Goal: Information Seeking & Learning: Check status

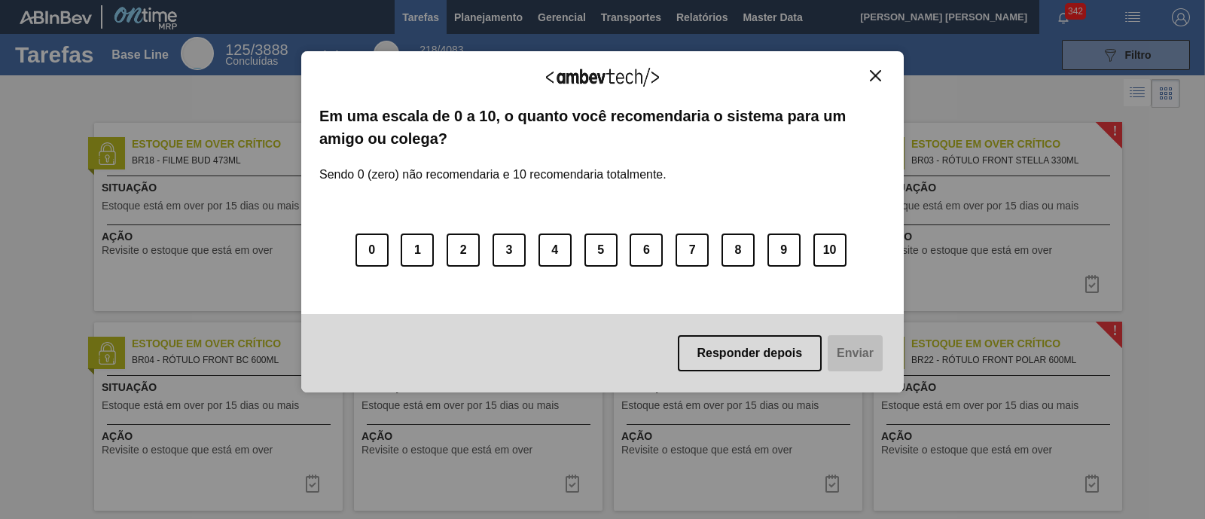
click at [883, 69] on button "Close" at bounding box center [875, 75] width 20 height 13
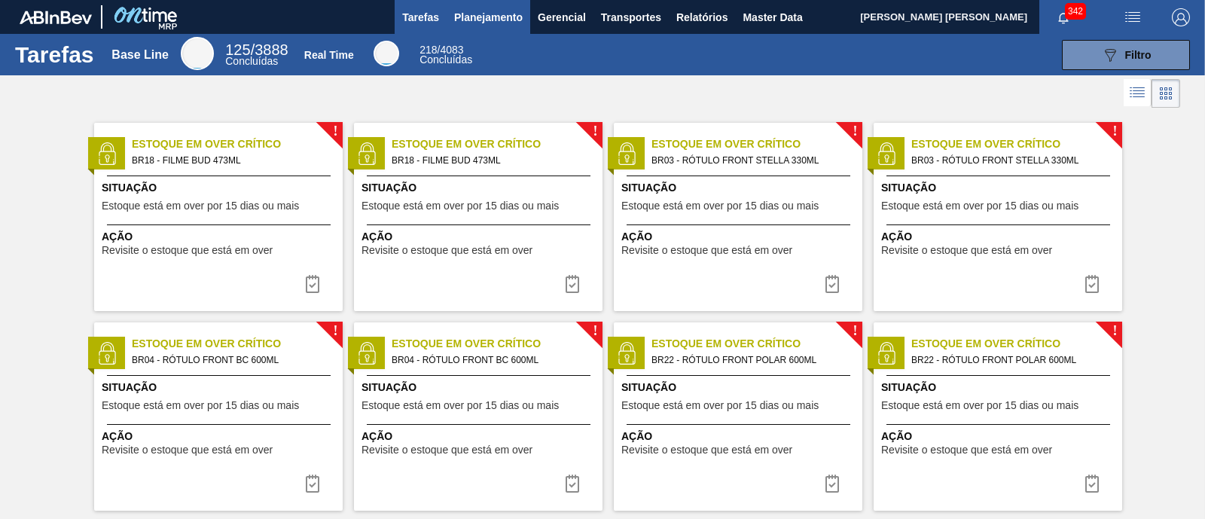
click at [508, 27] on button "Planejamento" at bounding box center [489, 17] width 84 height 34
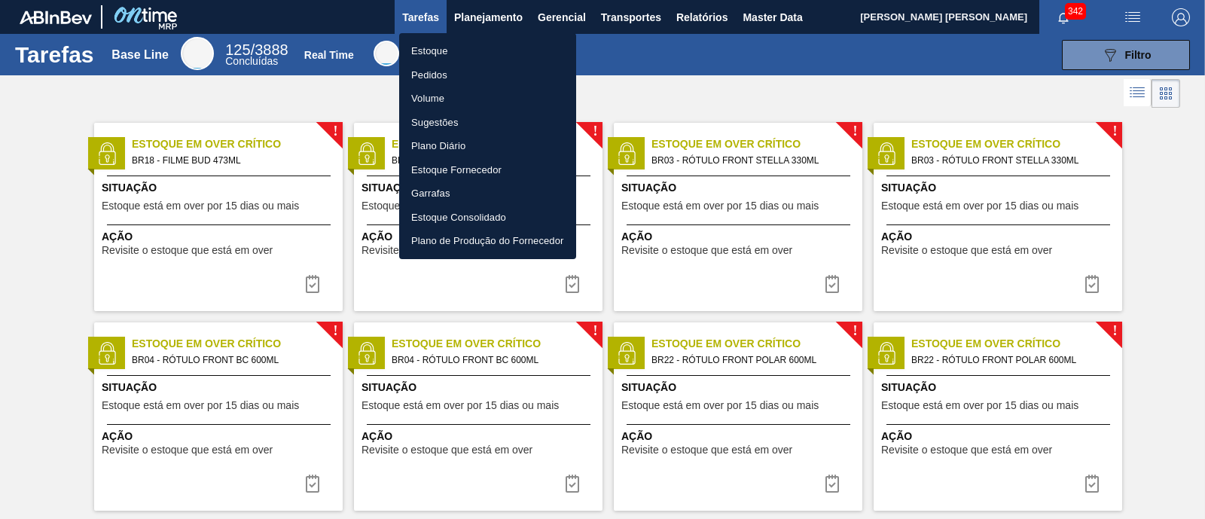
click at [471, 50] on li "Estoque" at bounding box center [487, 51] width 177 height 24
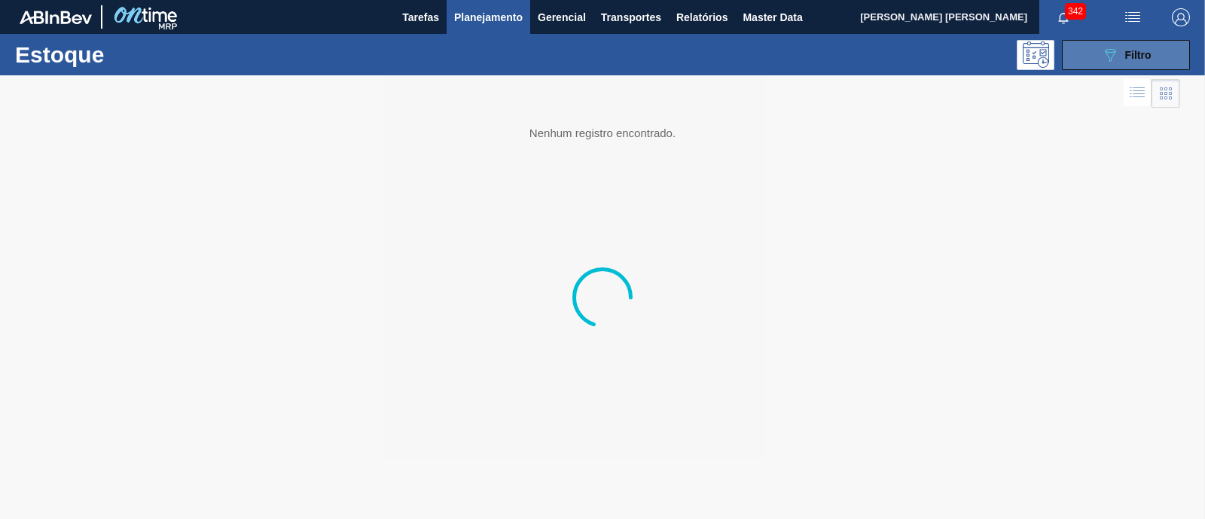
click at [1091, 53] on button "089F7B8B-B2A5-4AFE-B5C0-19BA573D28AC Filtro" at bounding box center [1126, 55] width 128 height 30
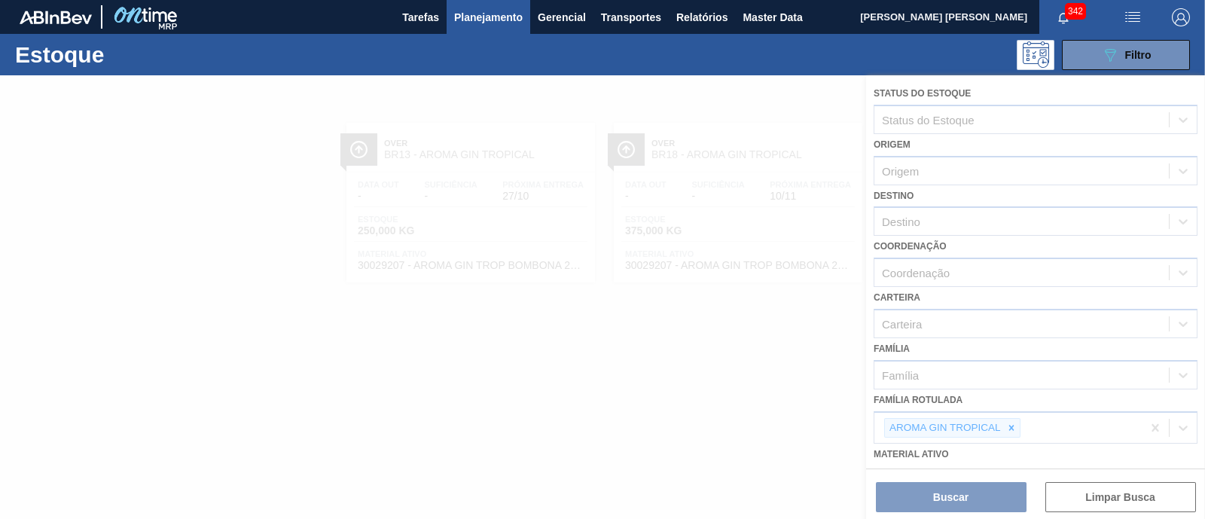
click at [1009, 421] on div at bounding box center [602, 297] width 1205 height 444
click at [1012, 429] on div at bounding box center [602, 297] width 1205 height 444
click at [1012, 426] on div at bounding box center [602, 297] width 1205 height 444
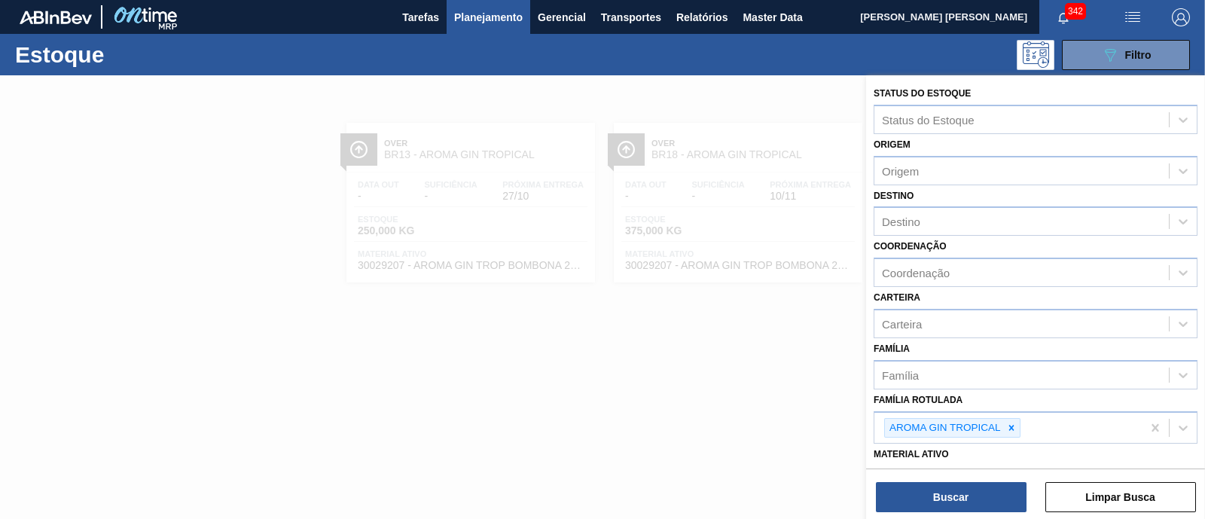
click at [1012, 426] on icon at bounding box center [1010, 427] width 5 height 5
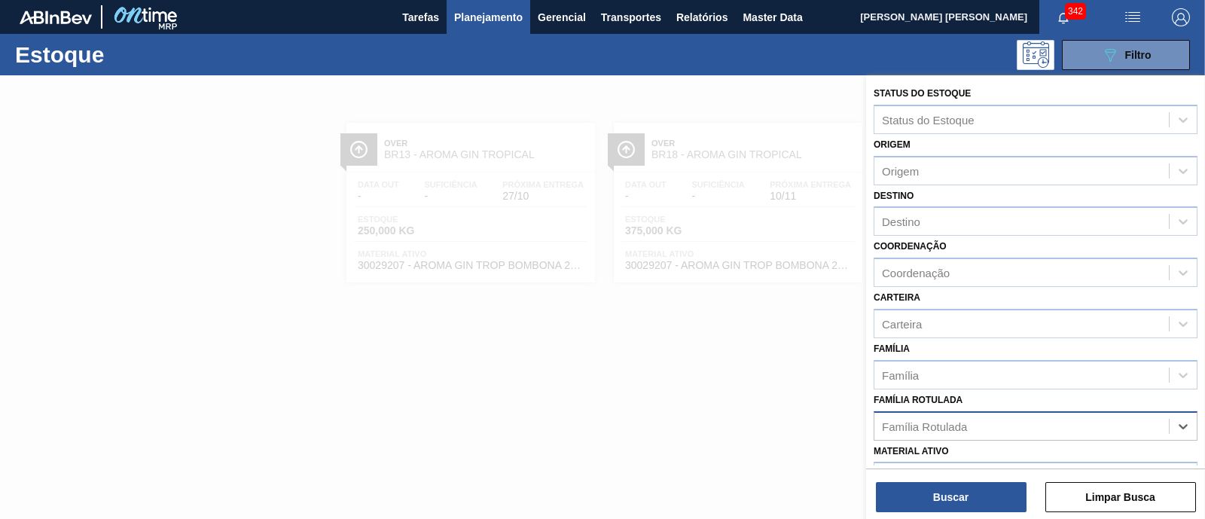
click at [1012, 426] on div "Família Rotulada" at bounding box center [1021, 426] width 294 height 22
type Rotulada "lata"
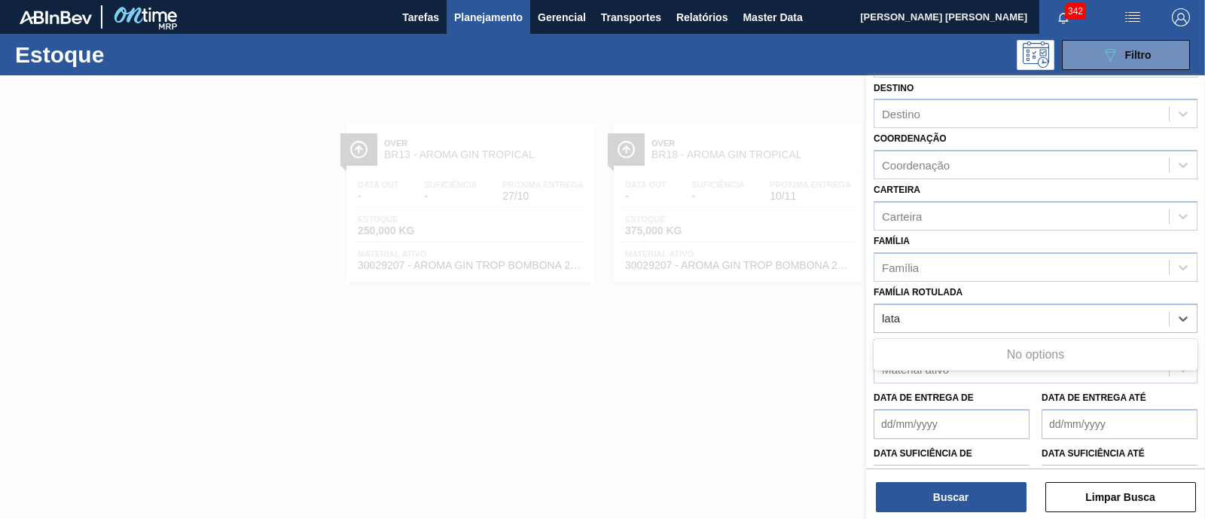
scroll to position [188, 0]
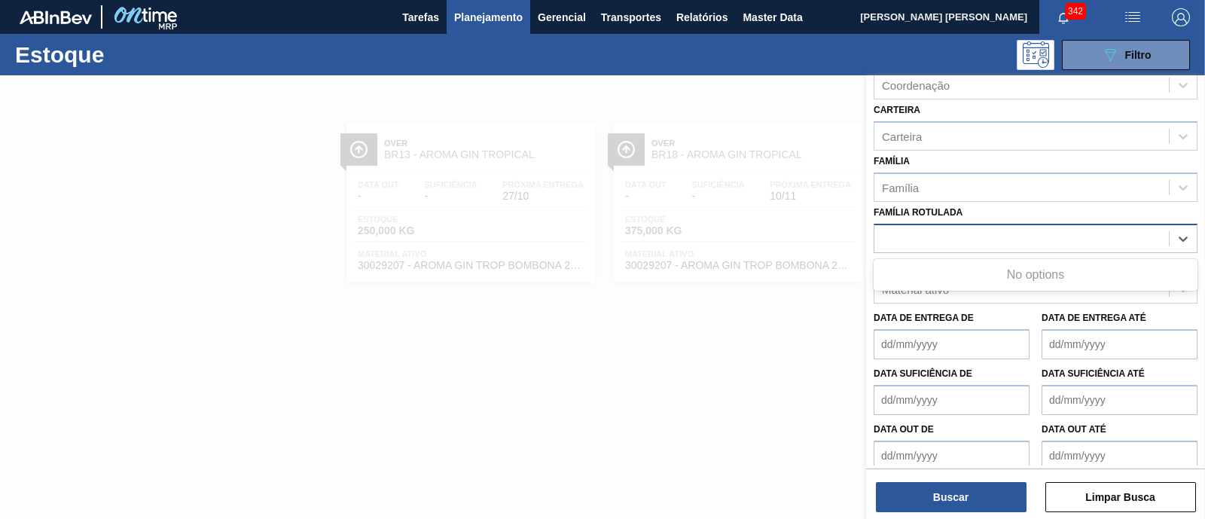
click at [950, 231] on div "lata" at bounding box center [1021, 238] width 294 height 22
click at [950, 232] on div "Família Rotulada" at bounding box center [924, 238] width 85 height 13
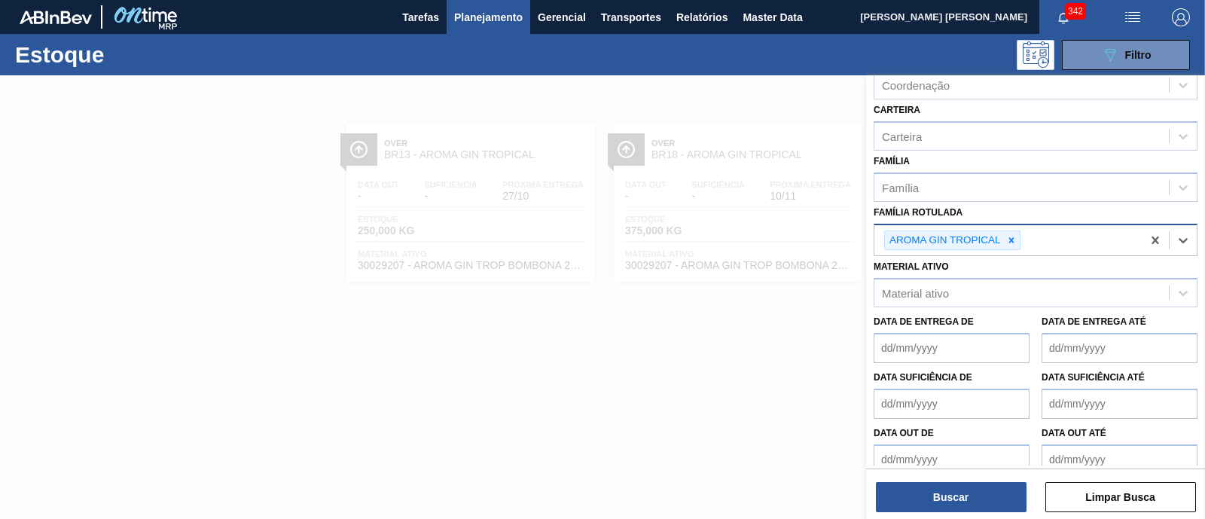
click at [950, 231] on div "AROMA GIN TROPICAL" at bounding box center [944, 240] width 118 height 19
click at [1011, 235] on icon at bounding box center [1011, 240] width 11 height 11
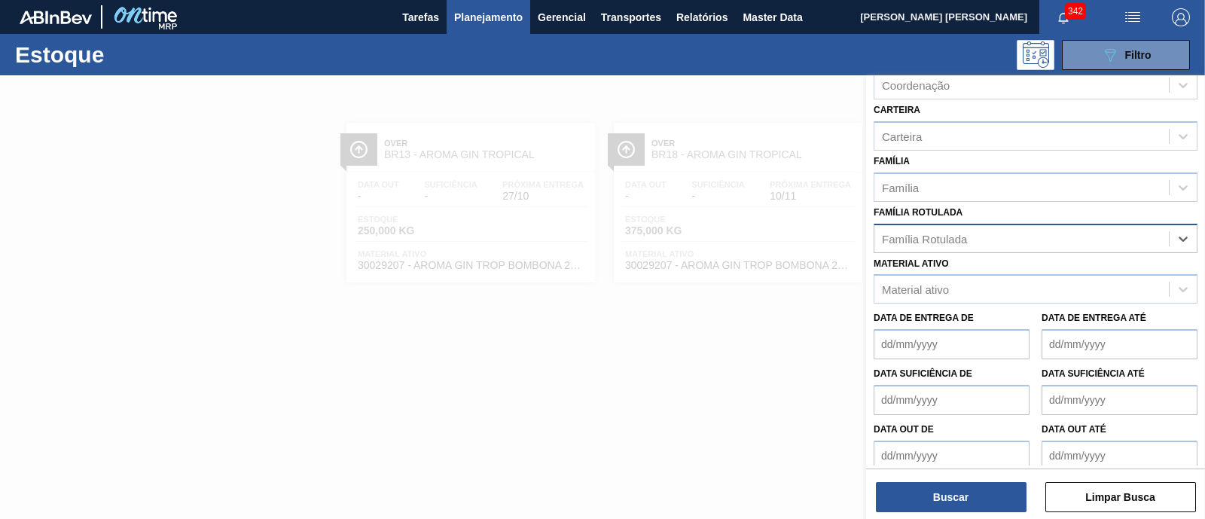
click at [1011, 231] on div "Família Rotulada" at bounding box center [1021, 238] width 294 height 22
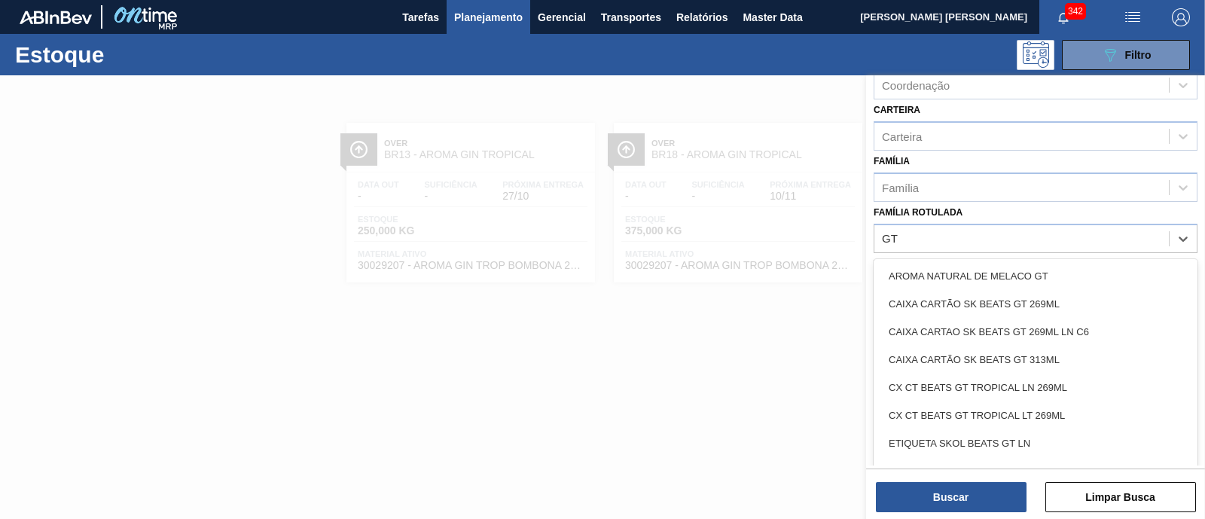
type Rotulada "GT"
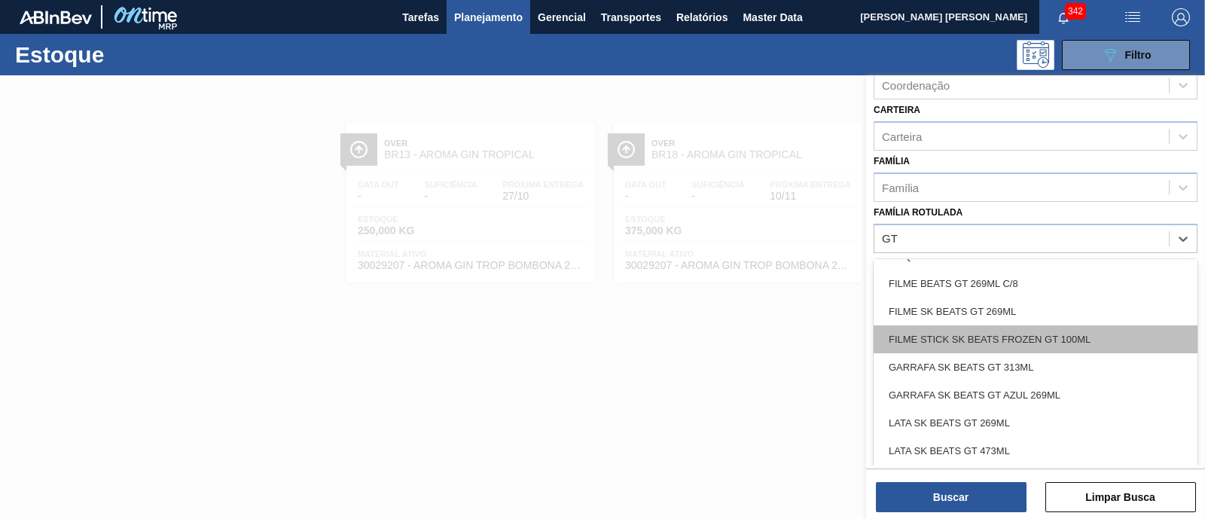
scroll to position [282, 0]
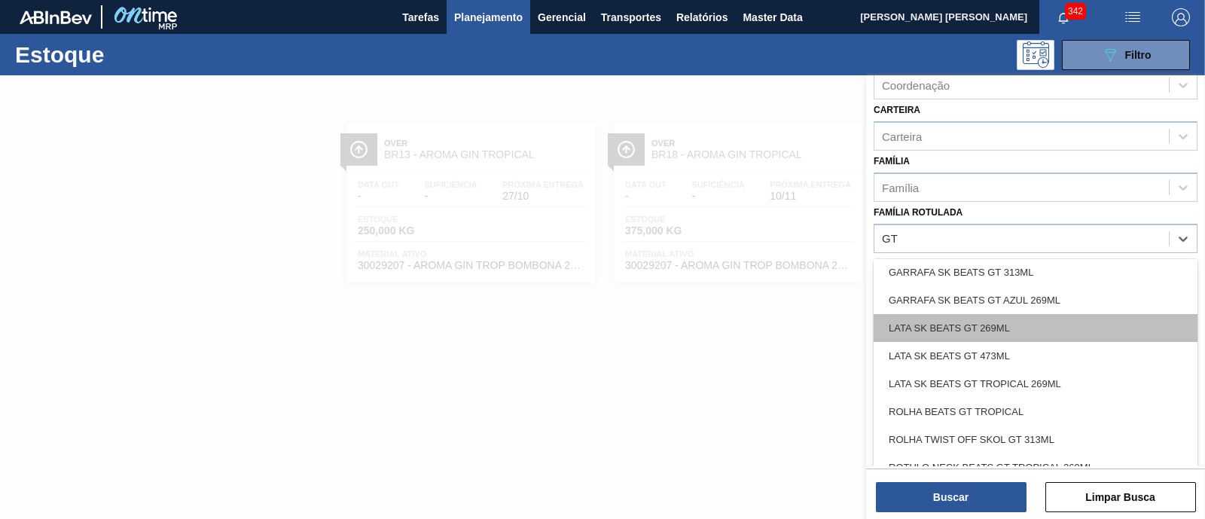
click at [1036, 325] on div "LATA SK BEATS GT 269ML" at bounding box center [1036, 328] width 324 height 28
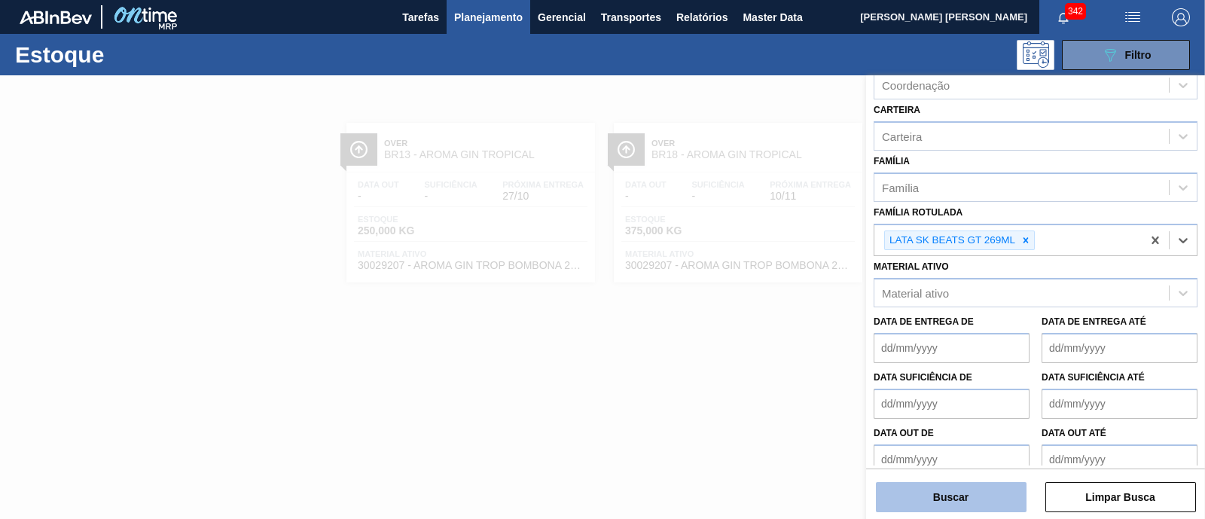
click at [987, 486] on button "Buscar" at bounding box center [951, 497] width 151 height 30
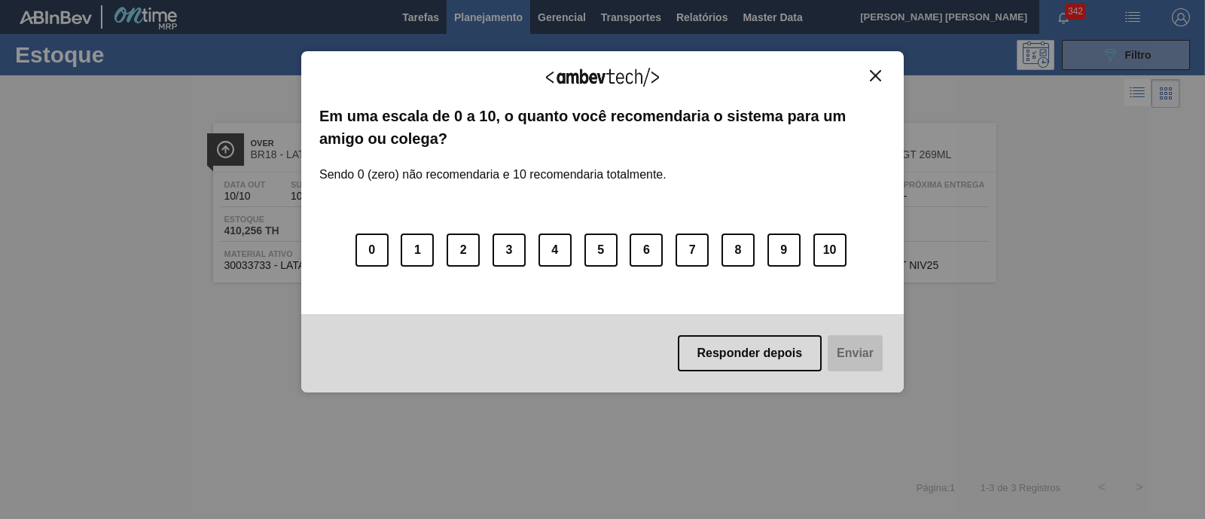
click at [880, 75] on img "Close" at bounding box center [875, 75] width 11 height 11
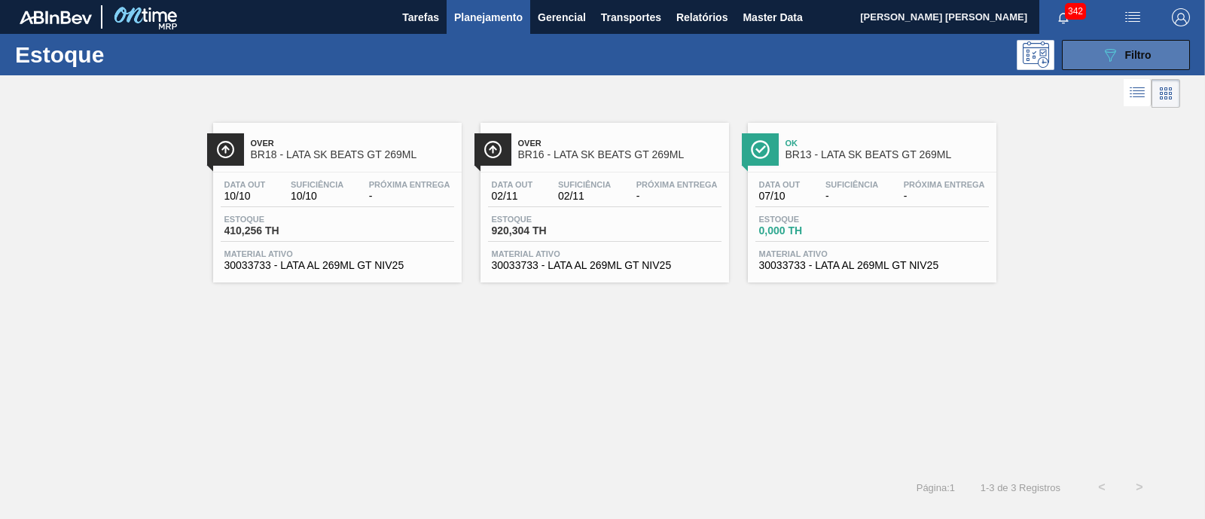
click at [1125, 56] on span "Filtro" at bounding box center [1138, 55] width 26 height 12
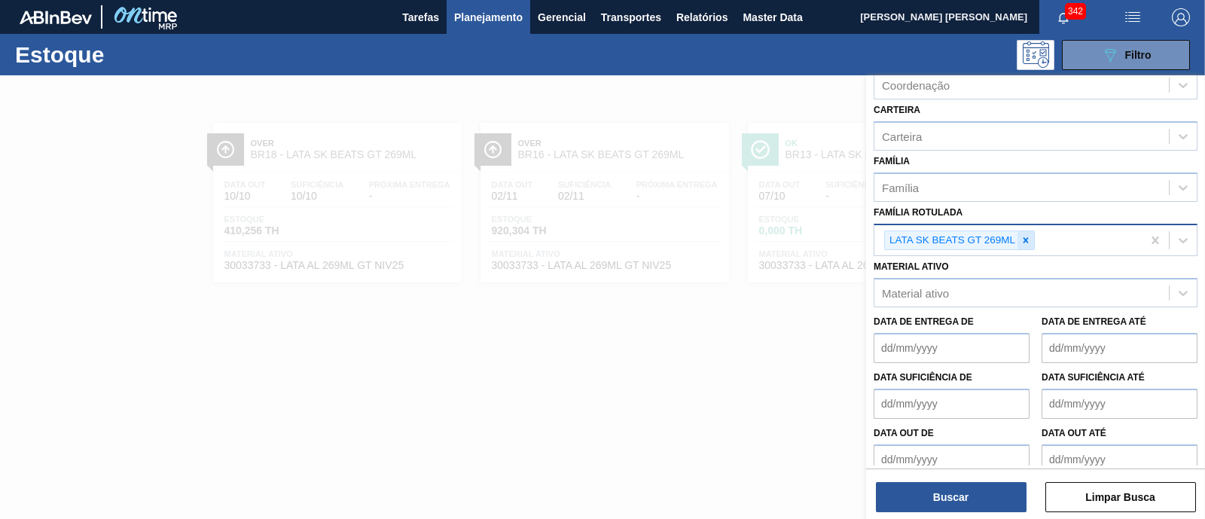
click at [1032, 239] on div at bounding box center [1025, 240] width 17 height 19
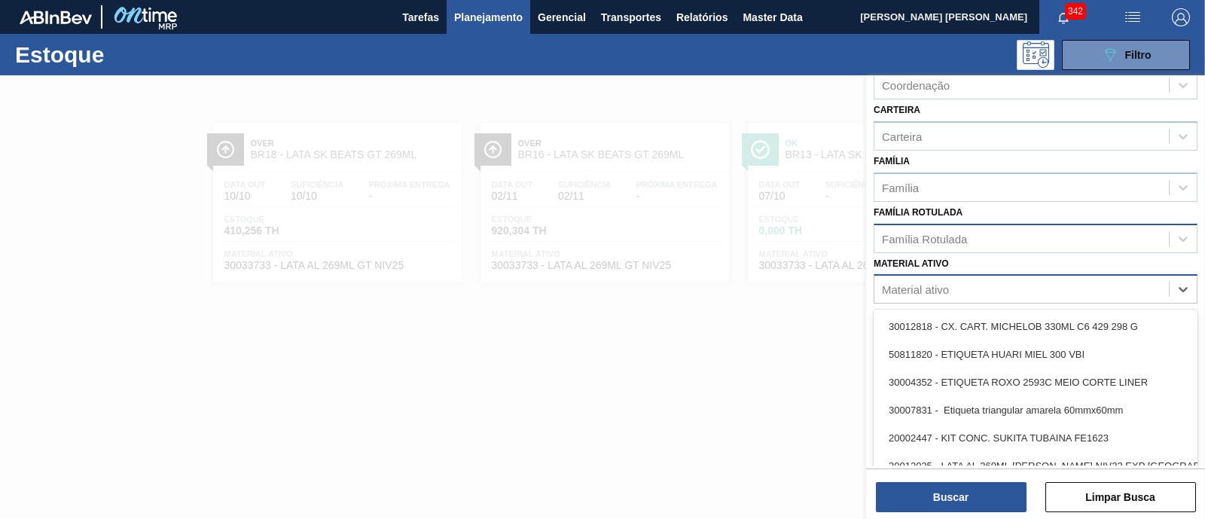
click at [944, 290] on div "Material ativo" at bounding box center [915, 289] width 67 height 13
click at [926, 224] on div "Família Rotulada" at bounding box center [1036, 238] width 324 height 29
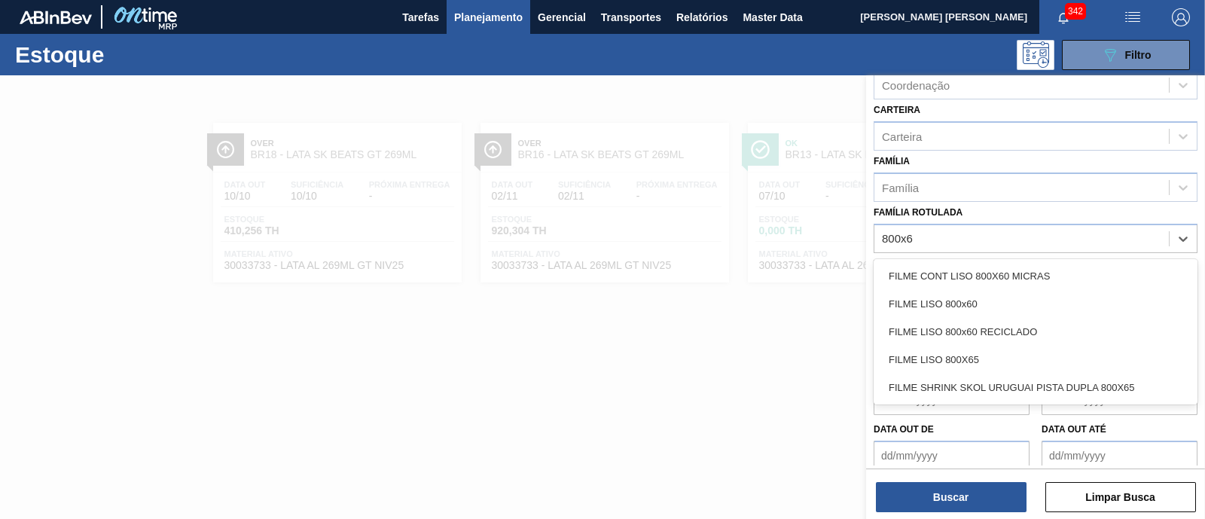
type Rotulada "800x60"
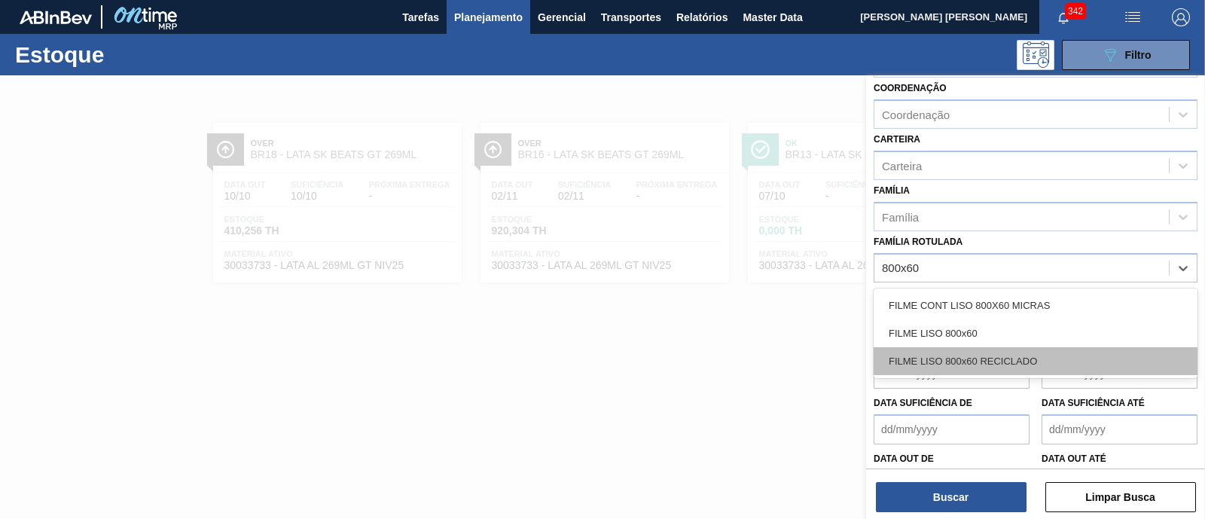
scroll to position [188, 0]
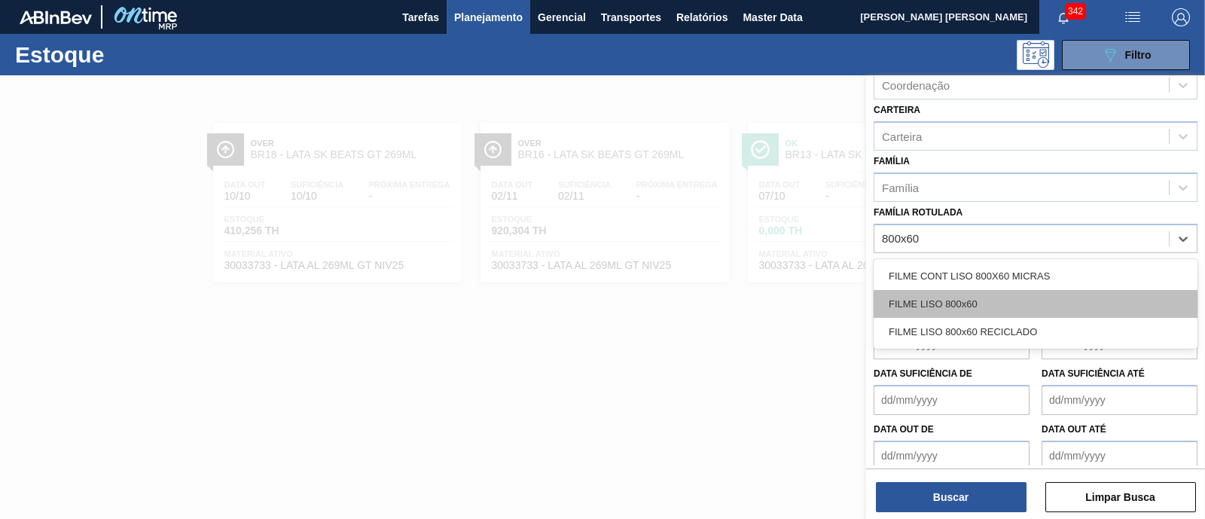
click at [993, 306] on div "FILME LISO 800x60" at bounding box center [1036, 304] width 324 height 28
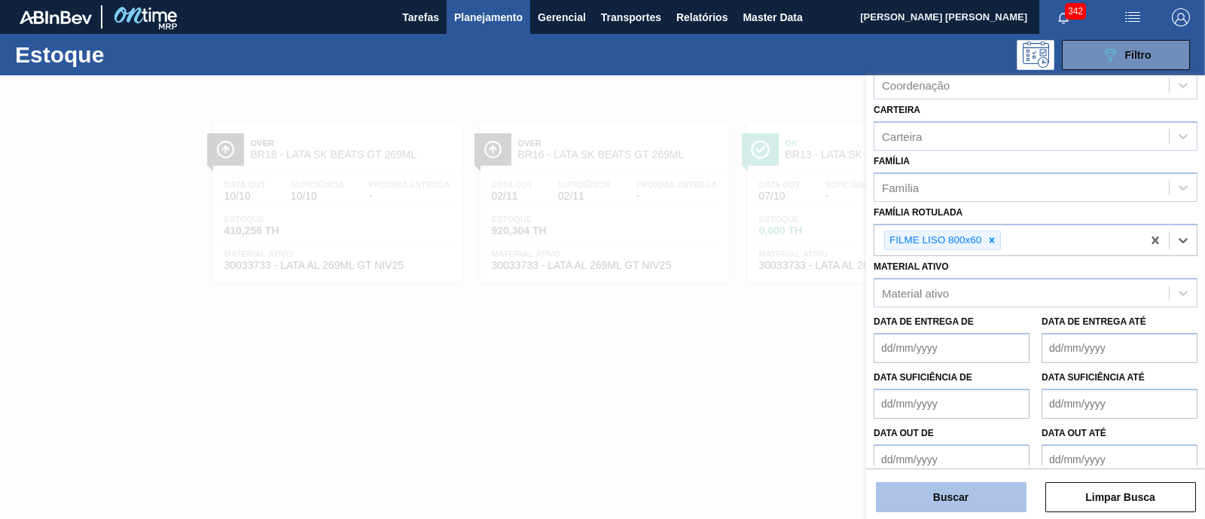
click at [982, 496] on button "Buscar" at bounding box center [951, 497] width 151 height 30
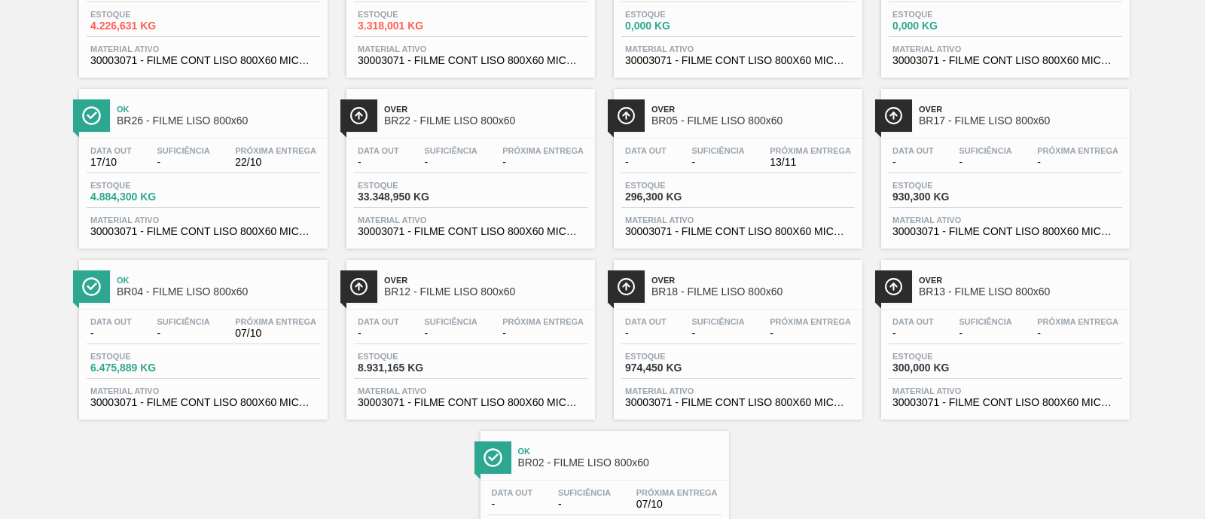
scroll to position [471, 0]
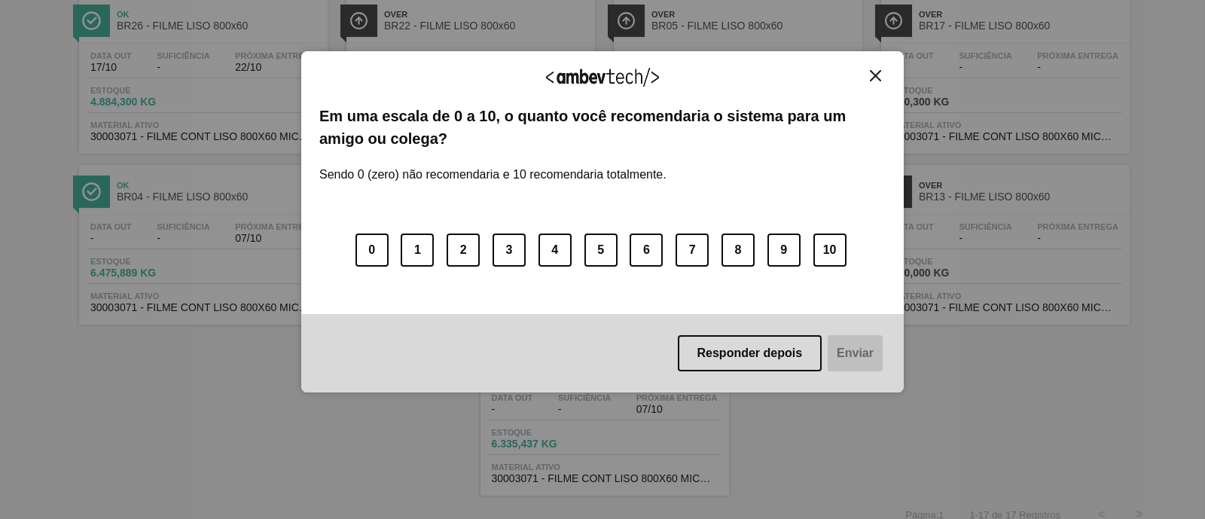
click at [874, 73] on img "Close" at bounding box center [875, 75] width 11 height 11
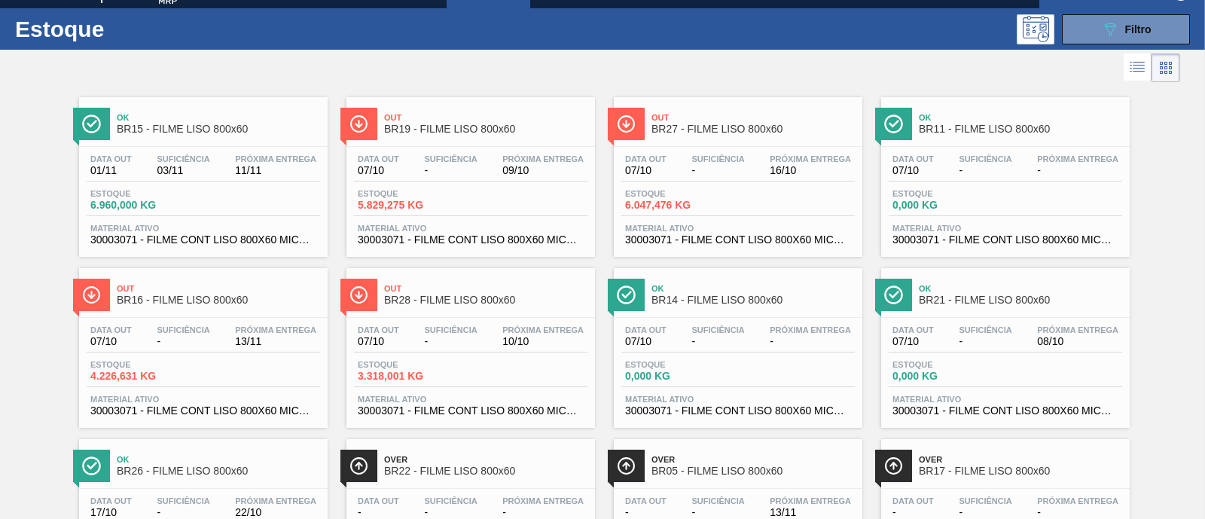
scroll to position [0, 0]
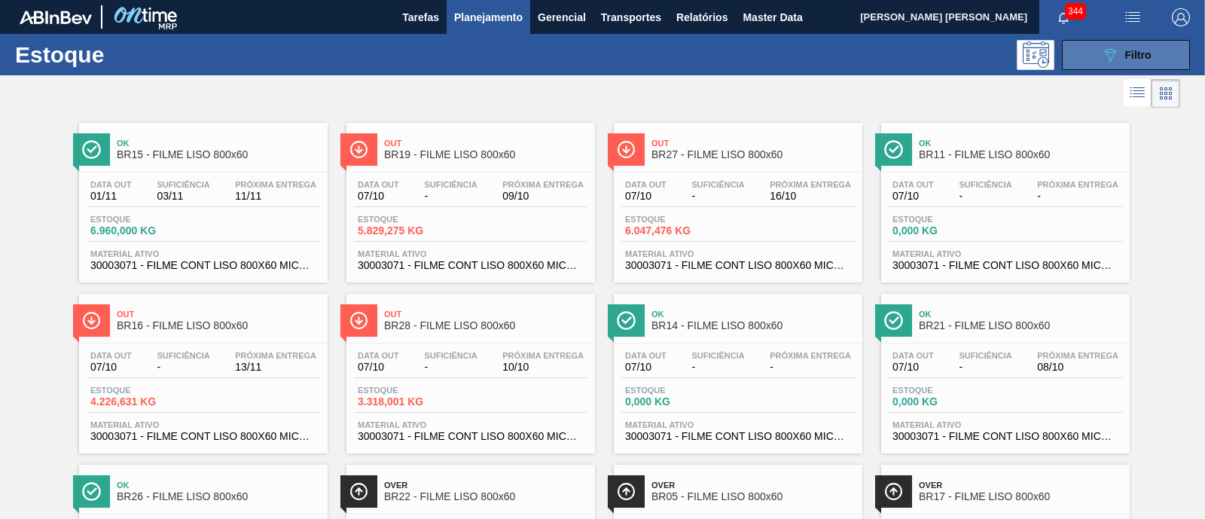
click at [1101, 52] on icon "089F7B8B-B2A5-4AFE-B5C0-19BA573D28AC" at bounding box center [1110, 55] width 18 height 18
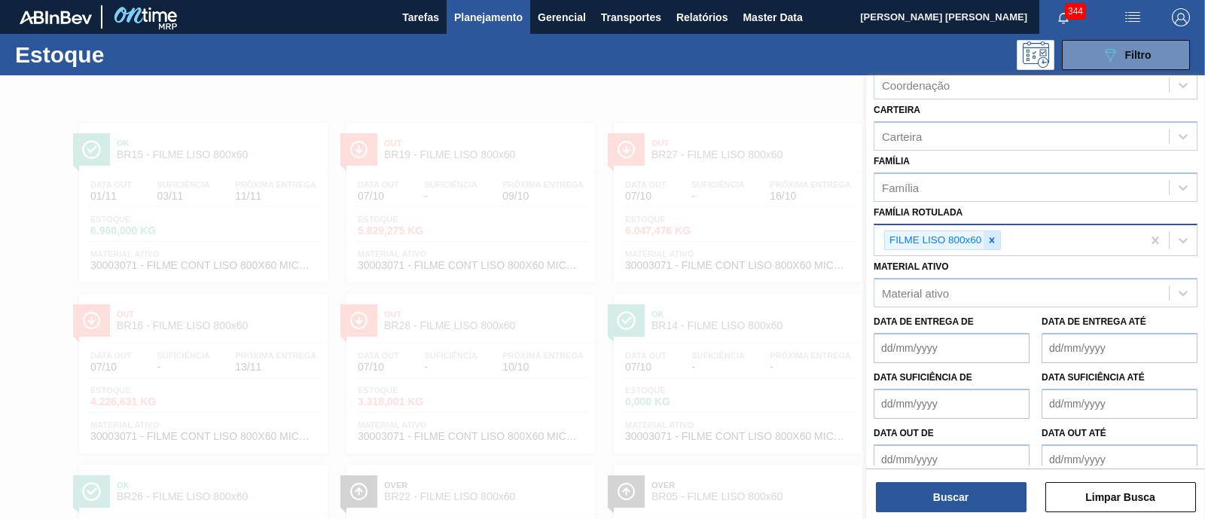
click at [1001, 235] on div "FILME LISO 800x60" at bounding box center [1007, 240] width 267 height 31
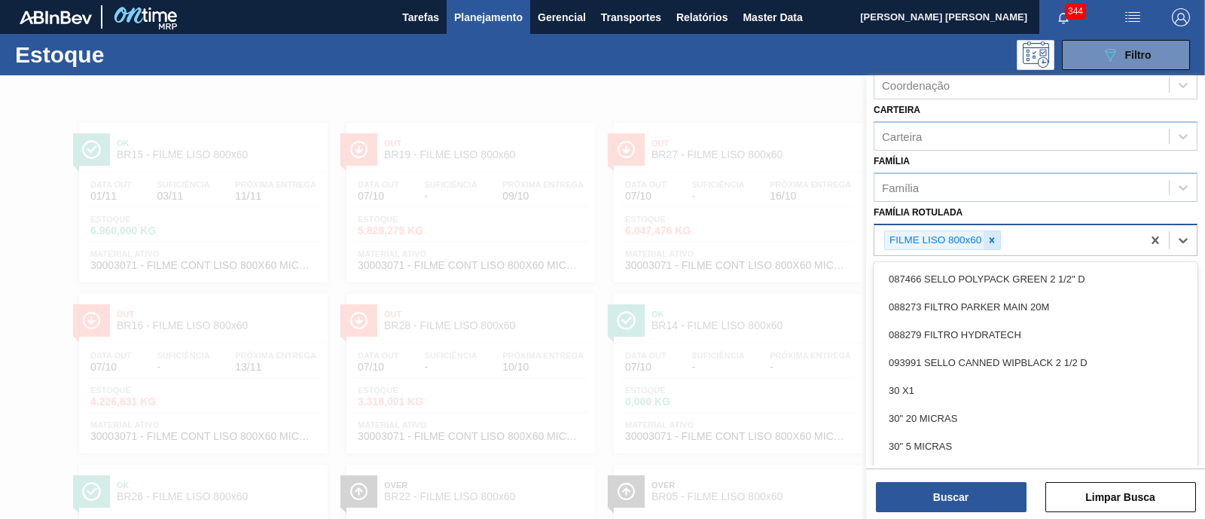
click at [990, 237] on icon at bounding box center [992, 239] width 5 height 5
paste Rotulada "30003376"
type Rotulada "30003376"
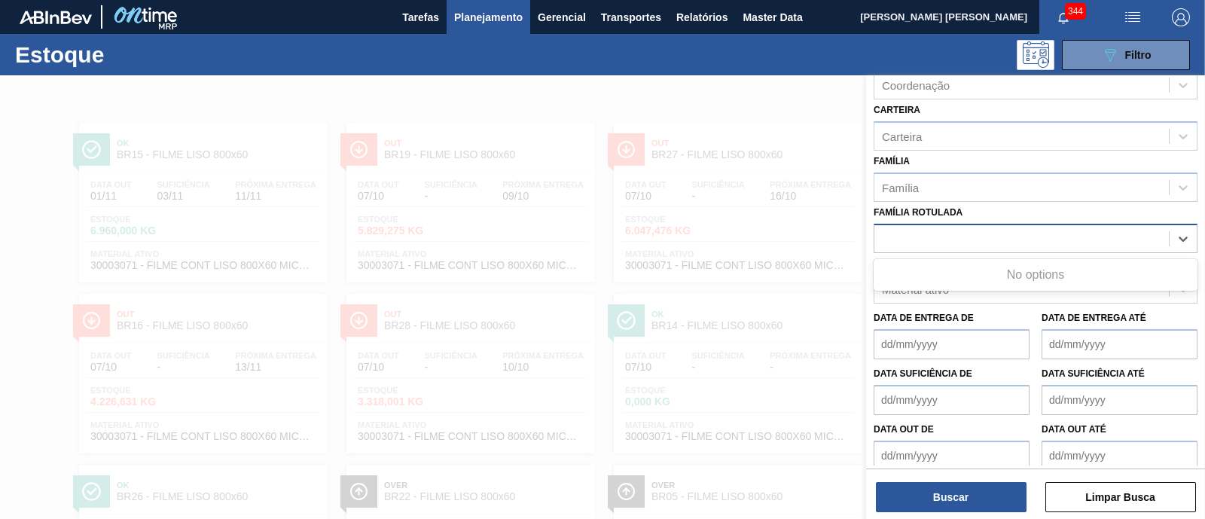
click at [990, 235] on div "30003376" at bounding box center [1021, 238] width 294 height 22
click at [959, 282] on div "Material ativo" at bounding box center [1021, 290] width 294 height 22
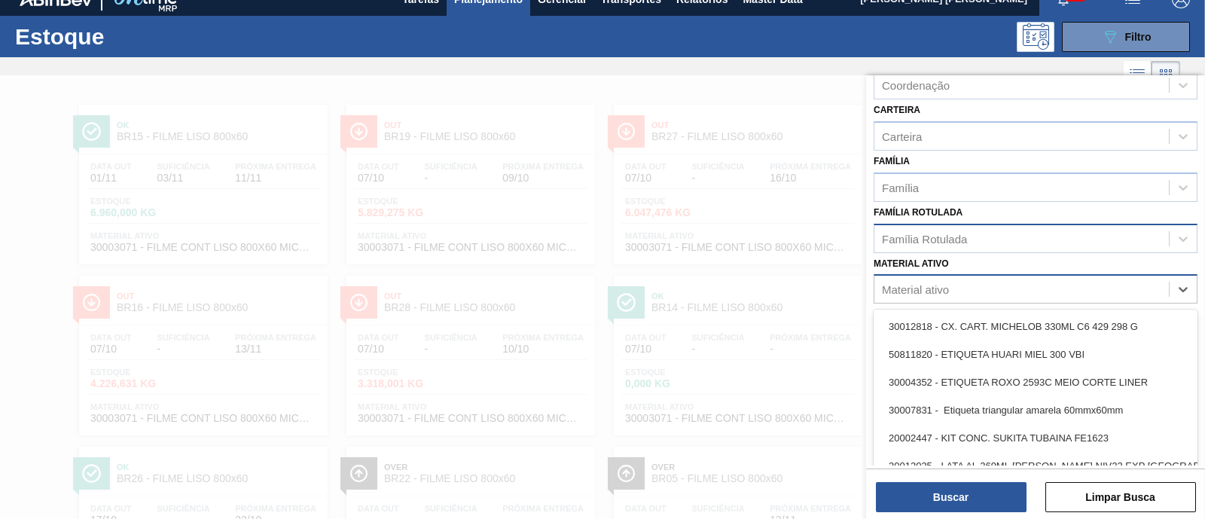
paste ativo "30003376"
type ativo "30003376"
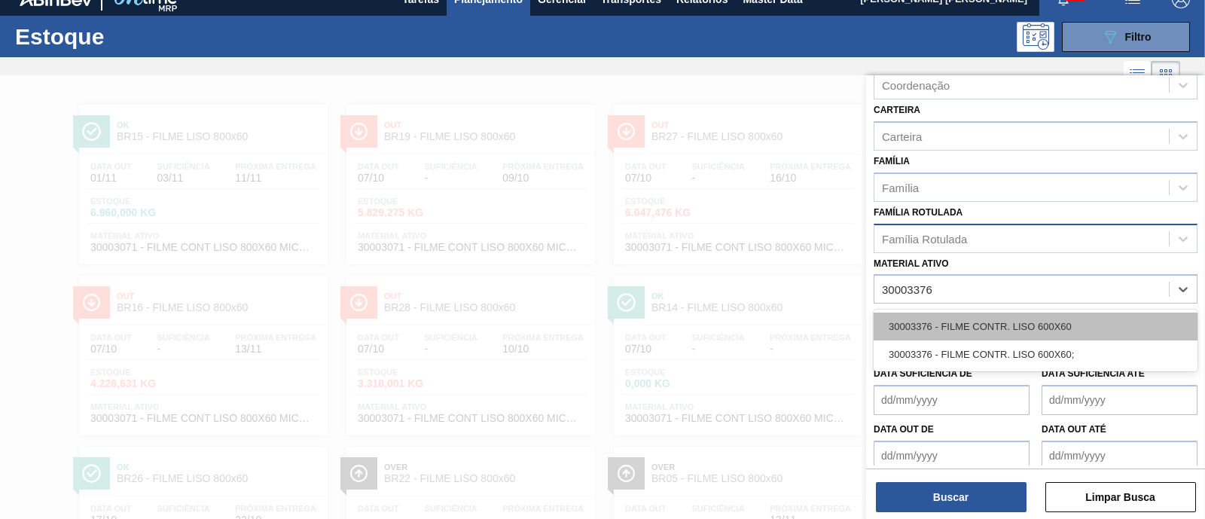
click at [960, 318] on div "30003376 - FILME CONTR. LISO 600X60" at bounding box center [1036, 327] width 324 height 28
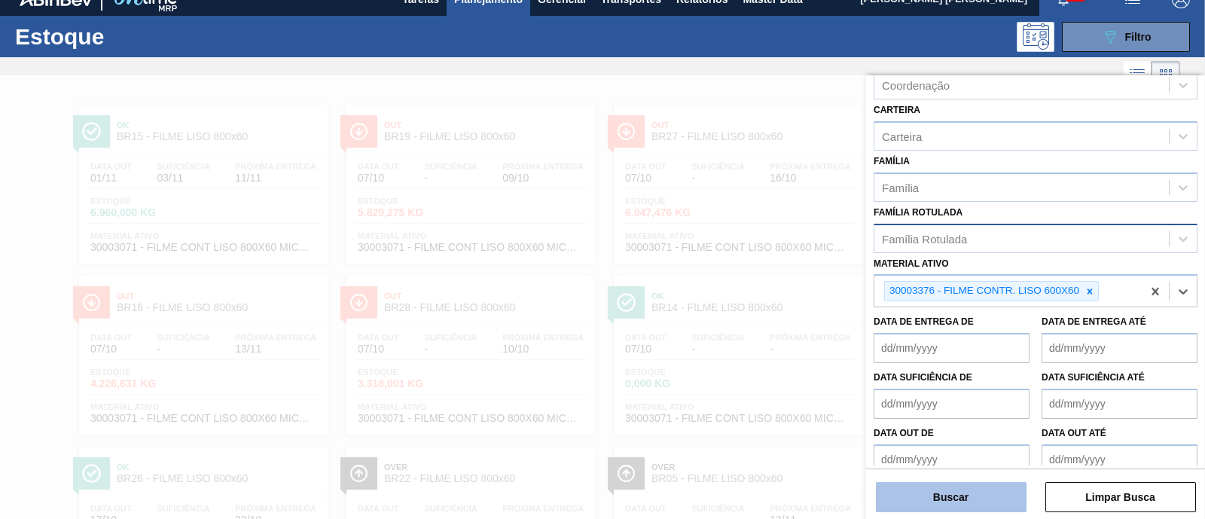
click at [959, 495] on button "Buscar" at bounding box center [951, 497] width 151 height 30
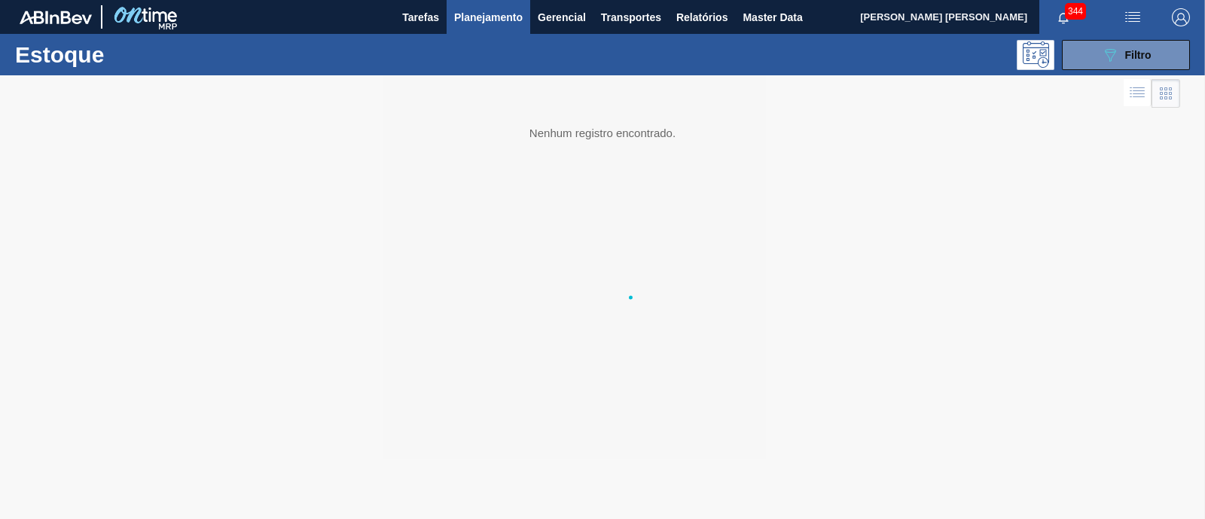
scroll to position [0, 0]
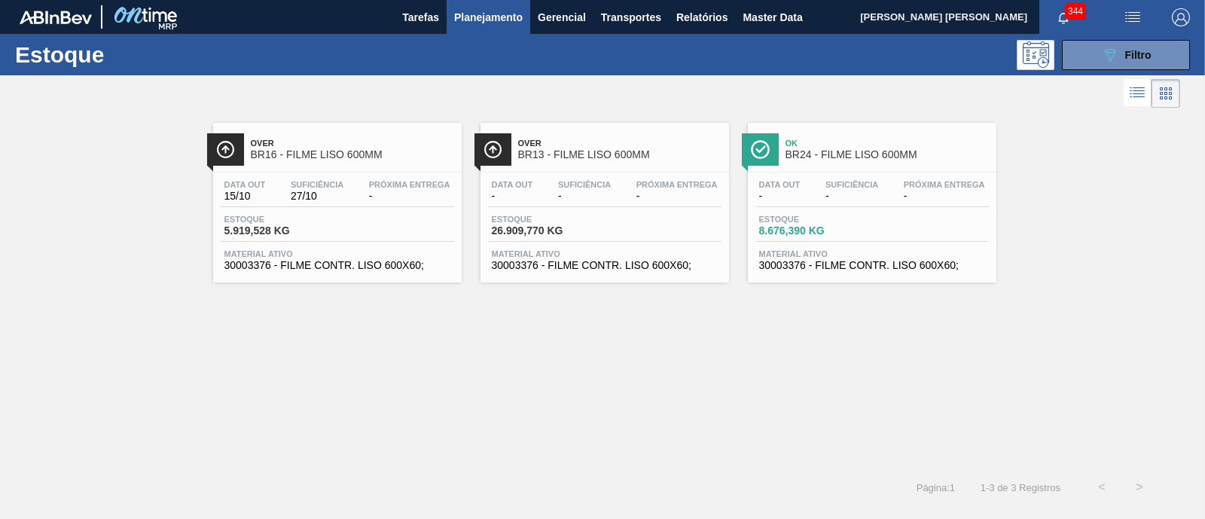
click at [618, 243] on div "Data out - Suficiência - Próxima Entrega - Estoque 26.909,770 KG Material ativo…" at bounding box center [604, 223] width 249 height 102
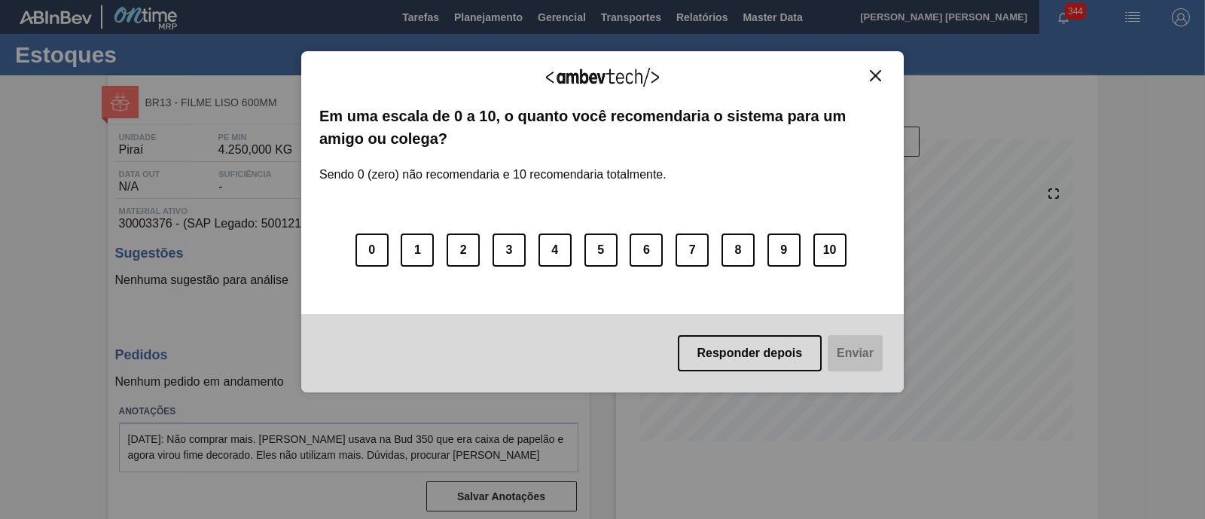
click at [874, 81] on div "Agradecemos seu feedback!" at bounding box center [602, 86] width 566 height 35
click at [877, 74] on img "Close" at bounding box center [875, 75] width 11 height 11
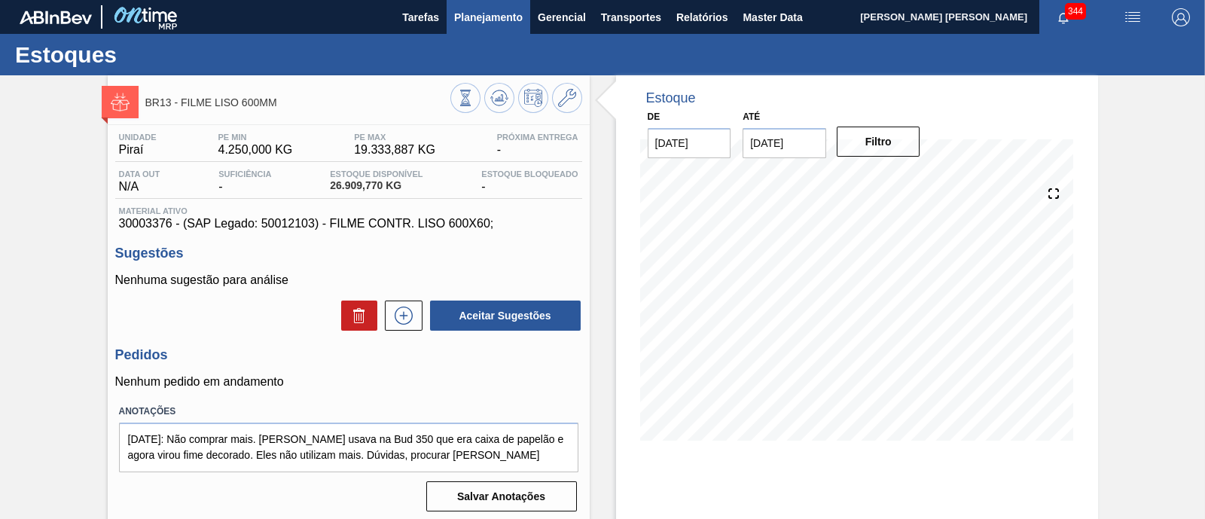
click at [479, 21] on span "Planejamento" at bounding box center [488, 17] width 69 height 18
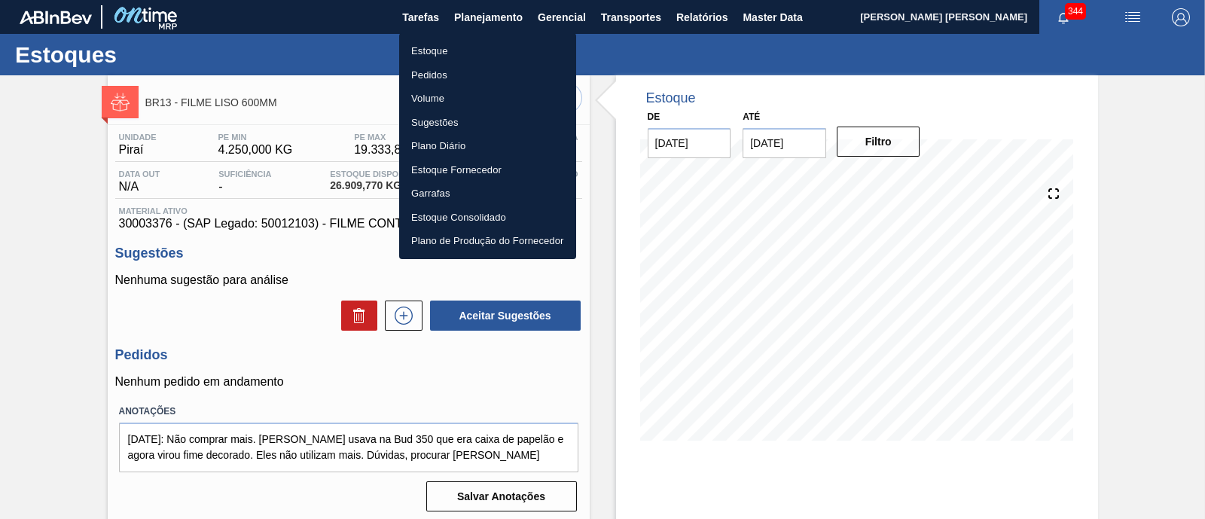
click at [445, 51] on li "Estoque" at bounding box center [487, 51] width 177 height 24
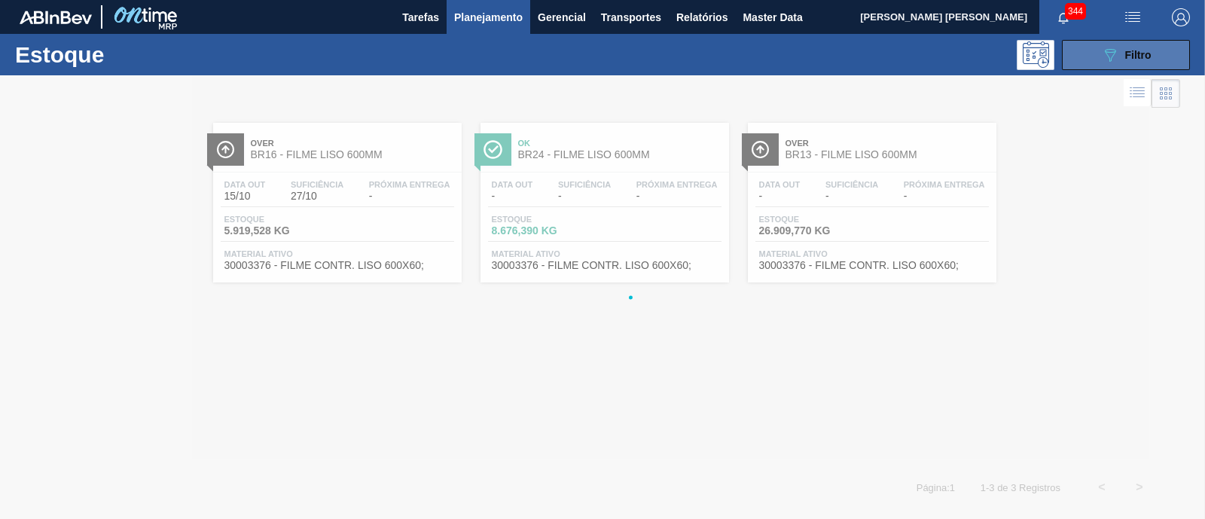
click at [1108, 55] on icon "089F7B8B-B2A5-4AFE-B5C0-19BA573D28AC" at bounding box center [1110, 55] width 18 height 18
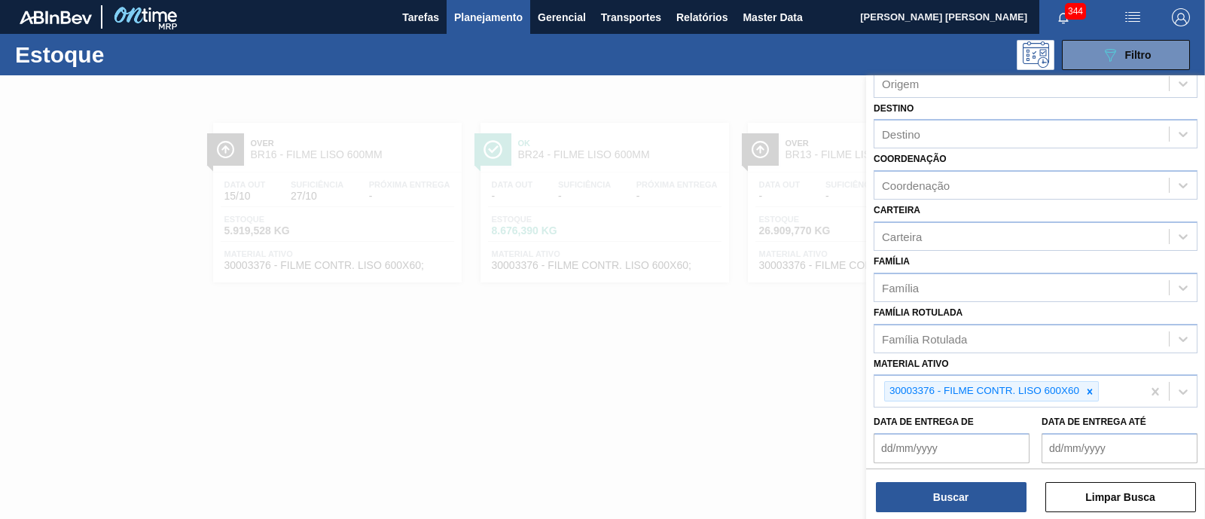
scroll to position [188, 0]
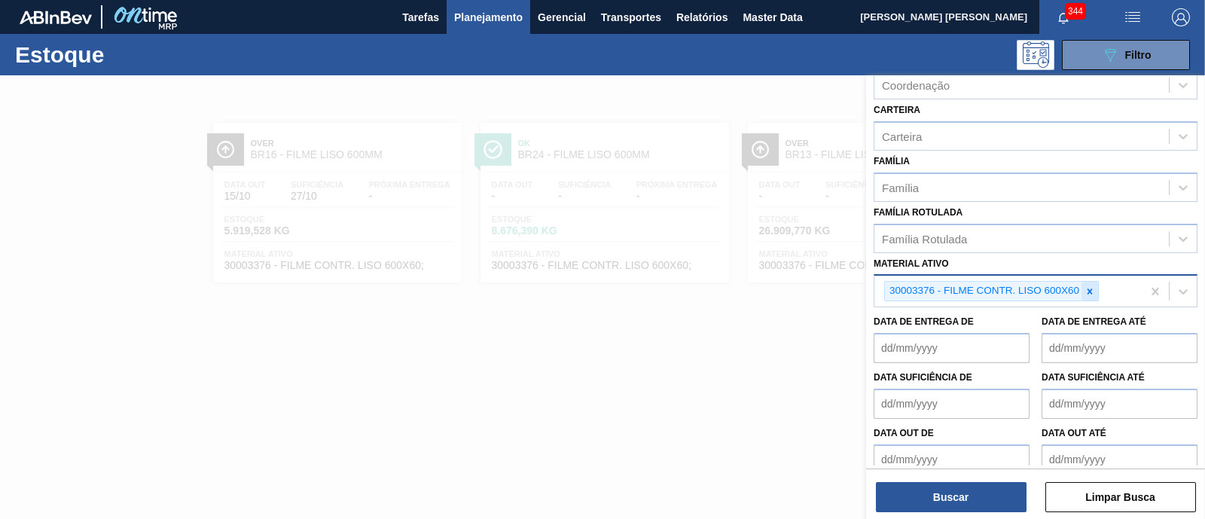
click at [1088, 282] on div at bounding box center [1089, 291] width 17 height 19
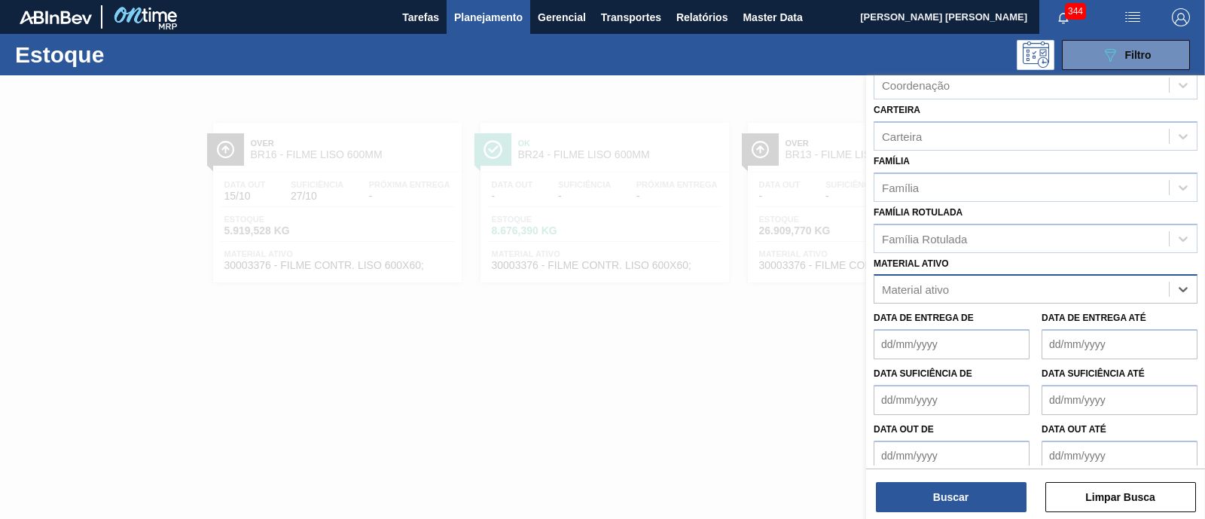
click at [1088, 279] on div "Material ativo" at bounding box center [1021, 290] width 294 height 22
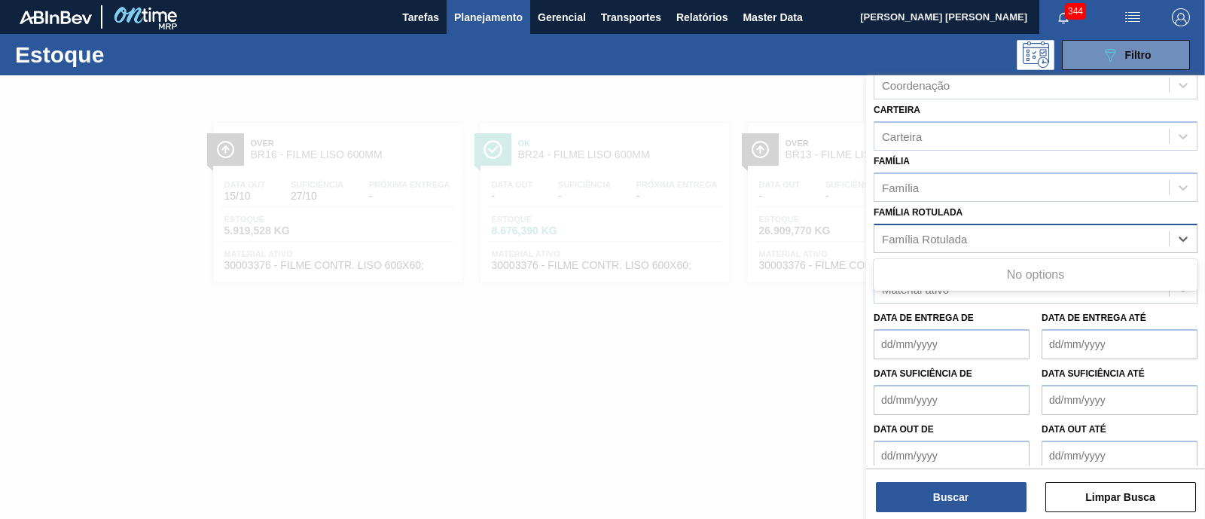
click at [1043, 234] on div "Família Rotulada" at bounding box center [1021, 238] width 294 height 22
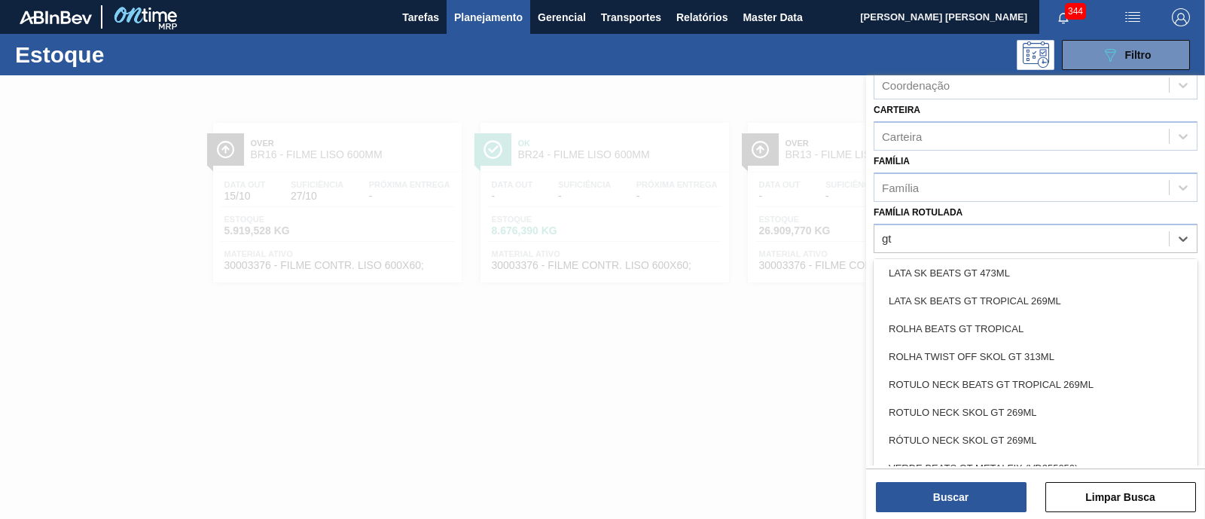
scroll to position [0, 0]
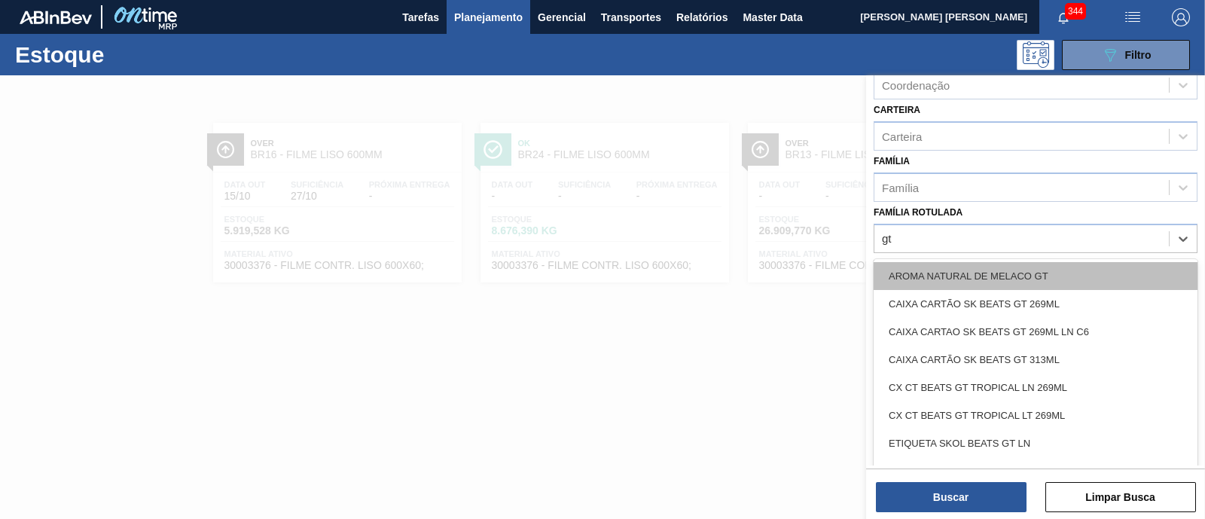
type Rotulada "g"
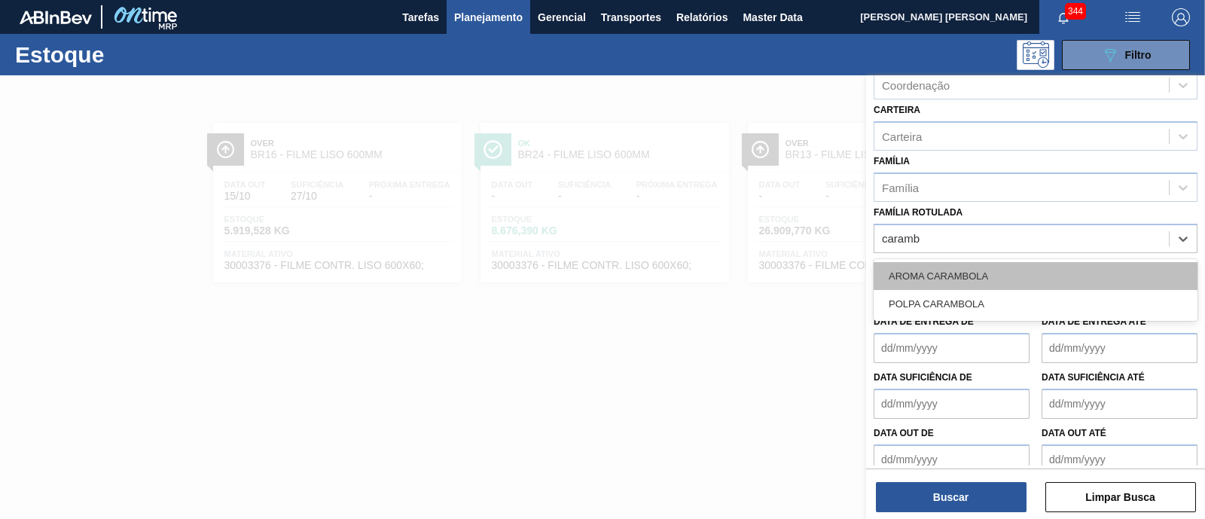
type Rotulada "carambo"
click at [1084, 272] on div "AROMA CARAMBOLA" at bounding box center [1036, 276] width 324 height 28
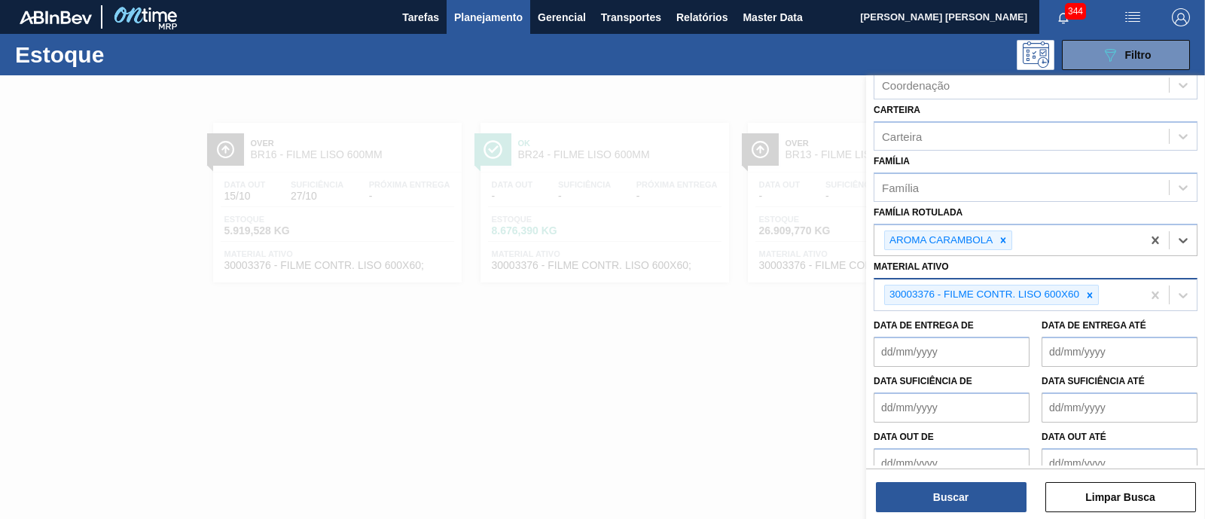
click at [1096, 289] on div at bounding box center [1089, 294] width 17 height 19
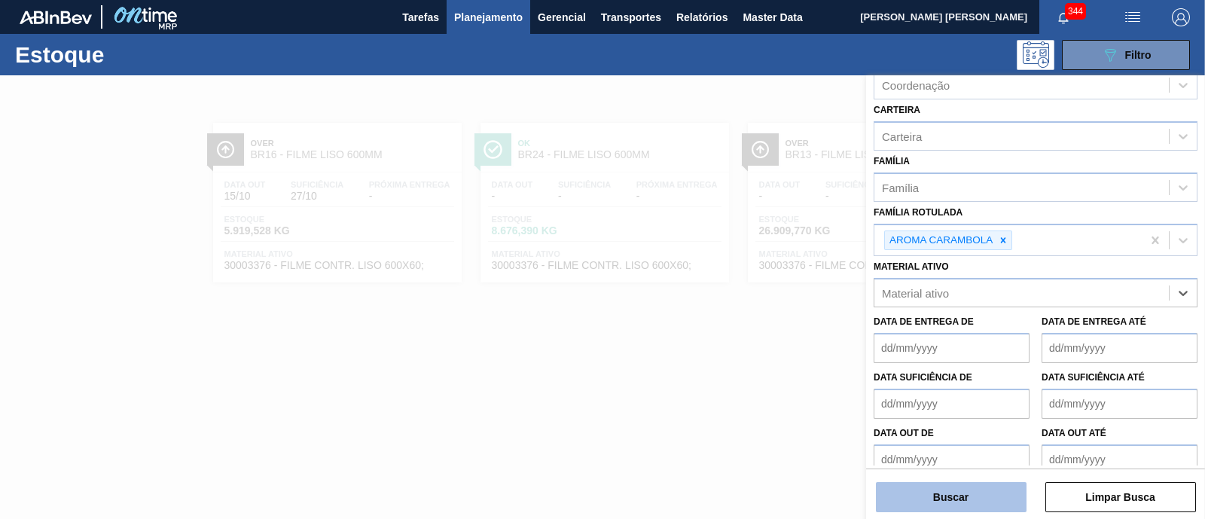
click at [1002, 495] on button "Buscar" at bounding box center [951, 497] width 151 height 30
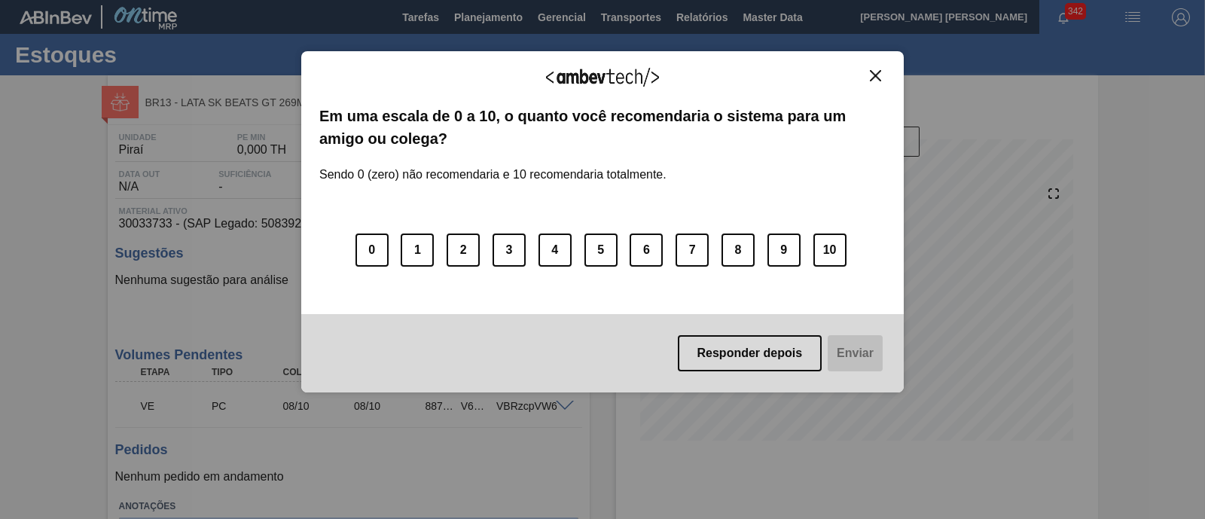
click at [868, 66] on div "Agradecemos seu feedback! Em uma escala de 0 a 10, o quanto você recomendaria o…" at bounding box center [602, 222] width 602 height 342
click at [871, 73] on img "Close" at bounding box center [875, 75] width 11 height 11
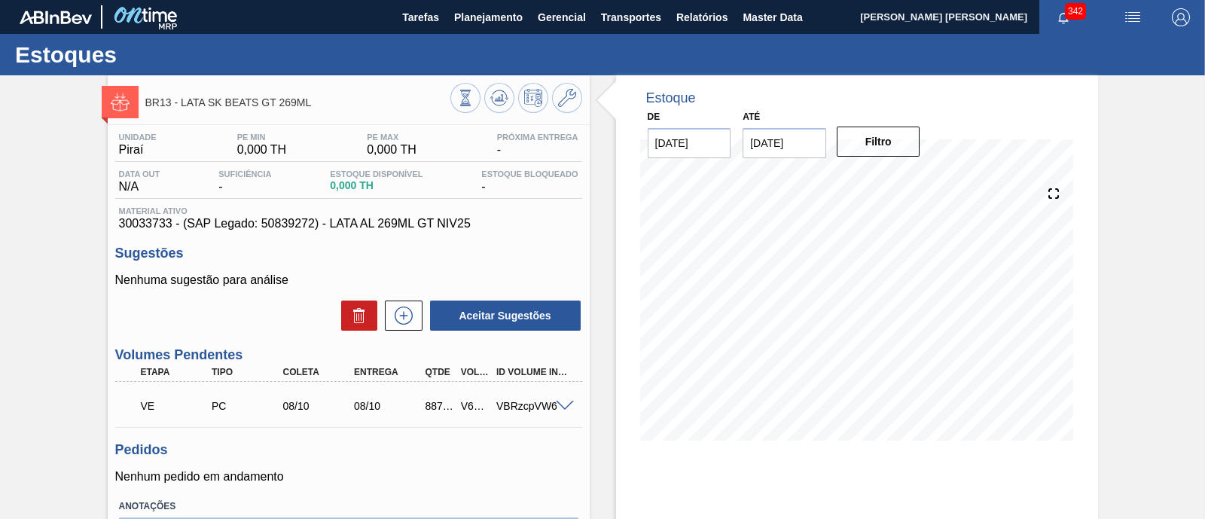
scroll to position [93, 0]
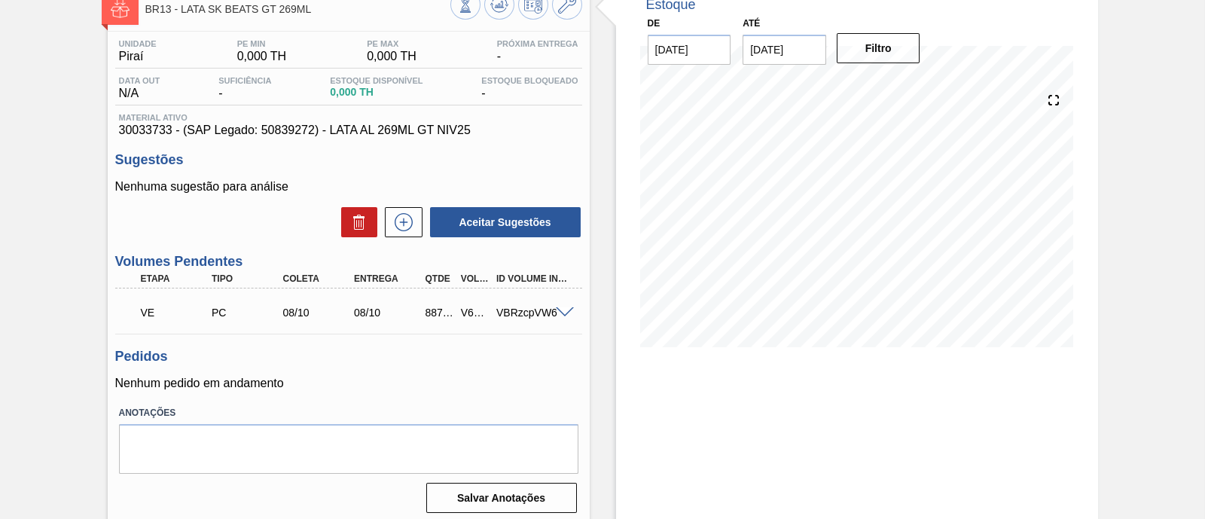
click at [561, 310] on span at bounding box center [565, 312] width 18 height 11
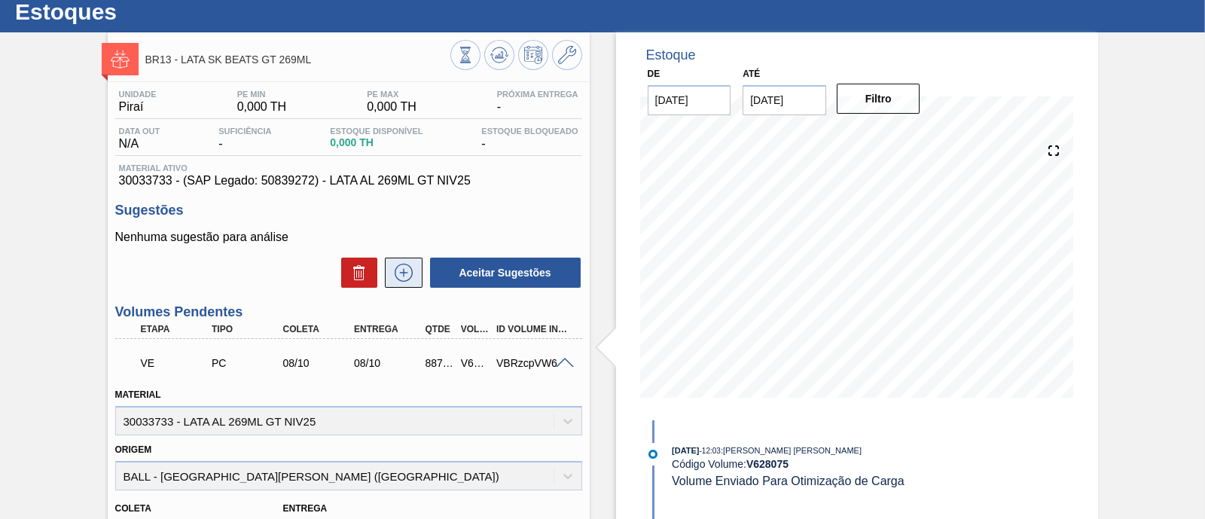
scroll to position [0, 0]
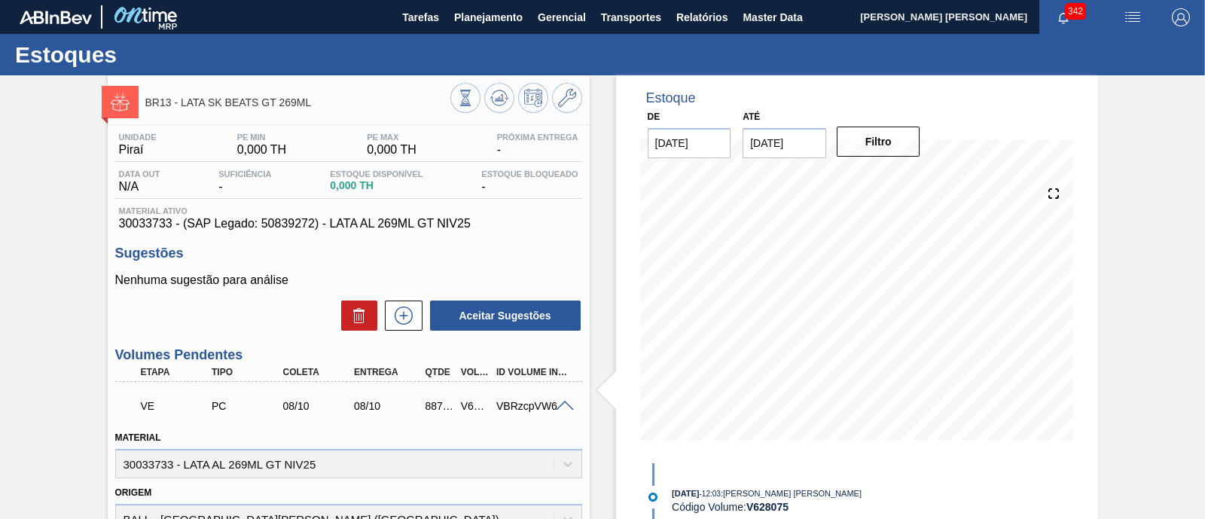
click at [565, 404] on span at bounding box center [565, 406] width 18 height 11
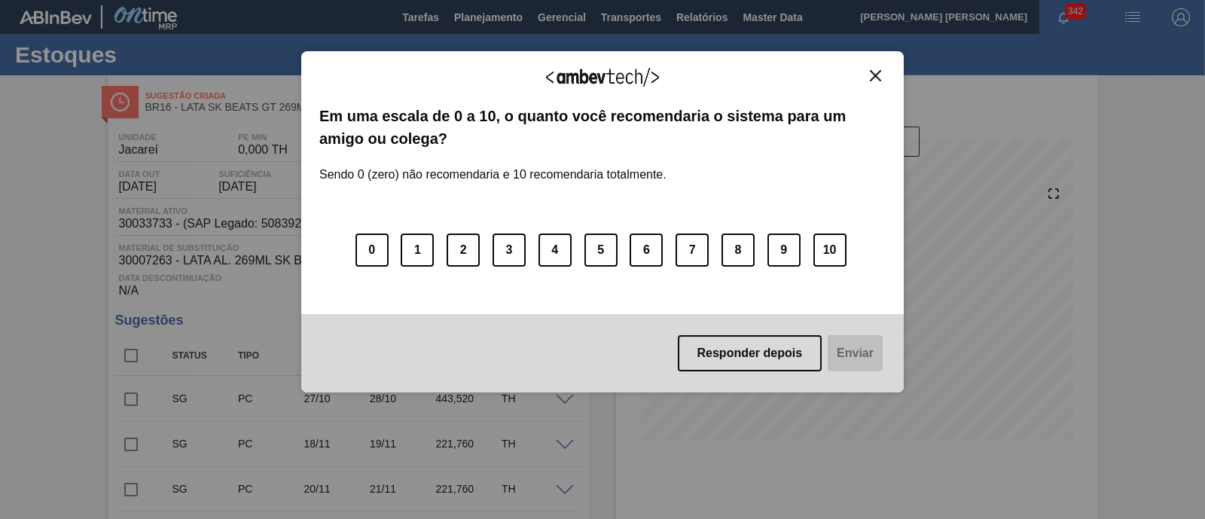
click at [871, 73] on img "Close" at bounding box center [875, 75] width 11 height 11
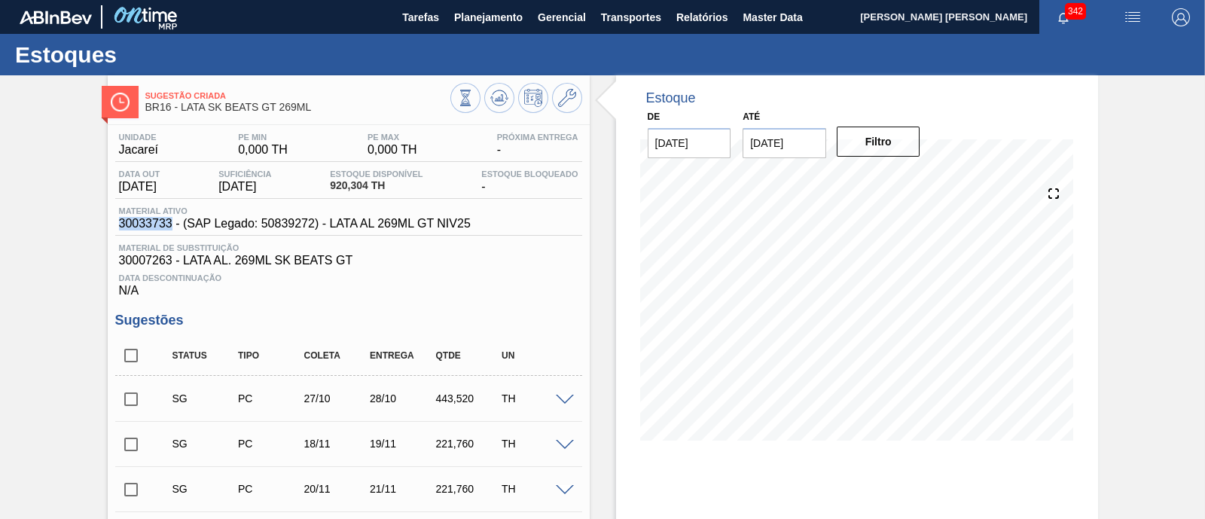
drag, startPoint x: 115, startPoint y: 220, endPoint x: 171, endPoint y: 224, distance: 55.9
click at [171, 224] on div "Material ativo 30033733 - (SAP Legado: 50839272) - LATA AL 269ML GT NIV25" at bounding box center [294, 218] width 359 height 24
copy span "30033733"
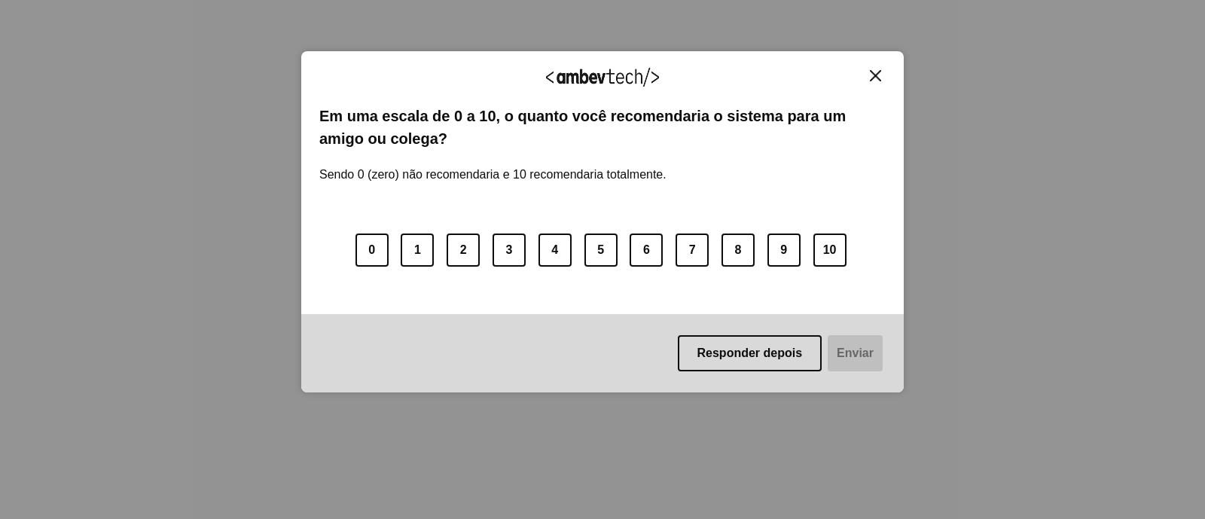
click at [877, 70] on img "Close" at bounding box center [875, 75] width 11 height 11
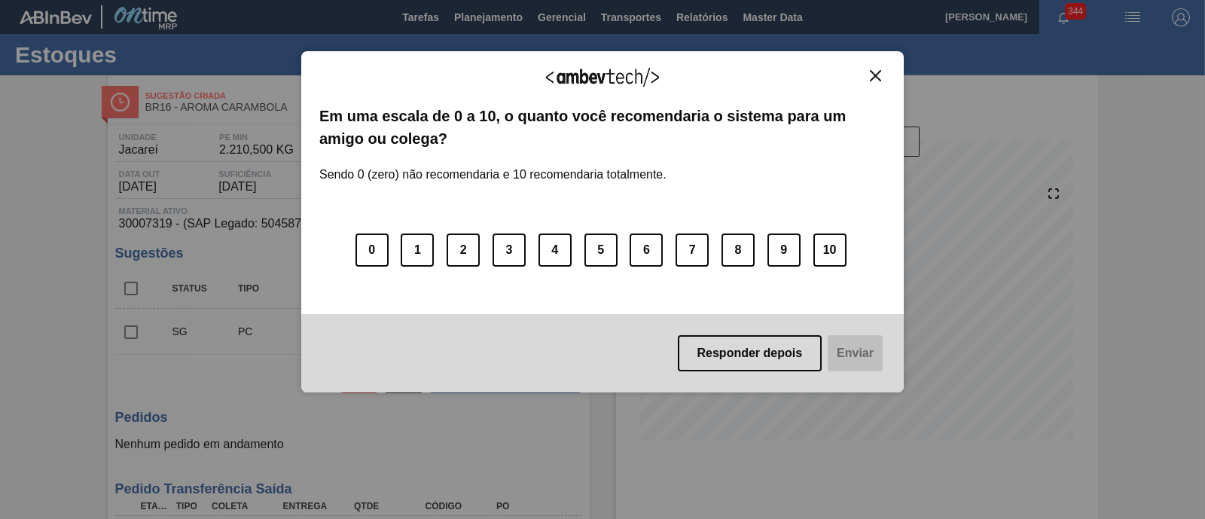
click at [871, 74] on img "Close" at bounding box center [875, 75] width 11 height 11
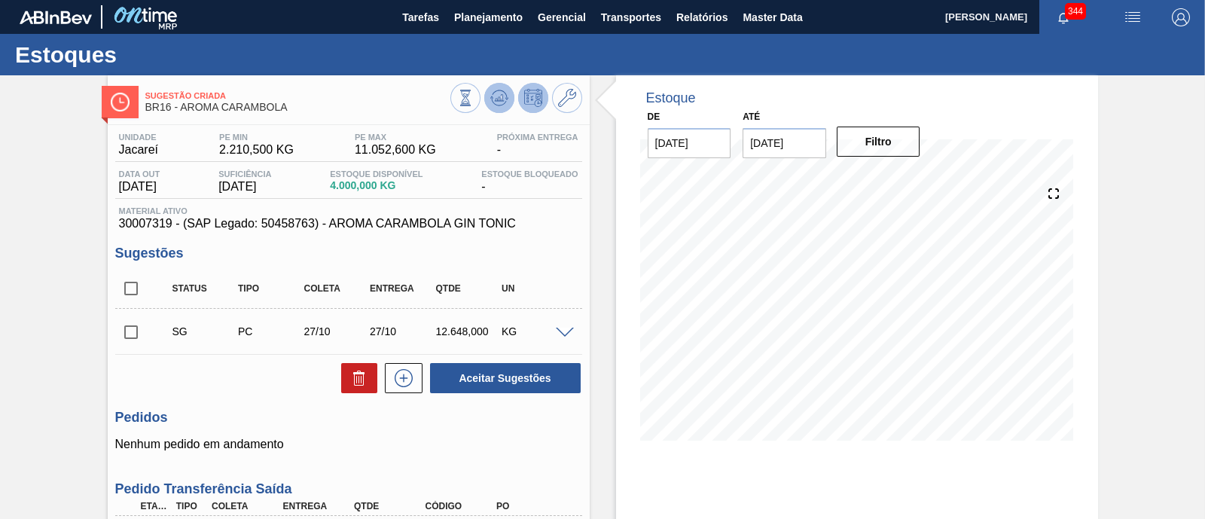
click at [504, 99] on icon at bounding box center [499, 98] width 18 height 18
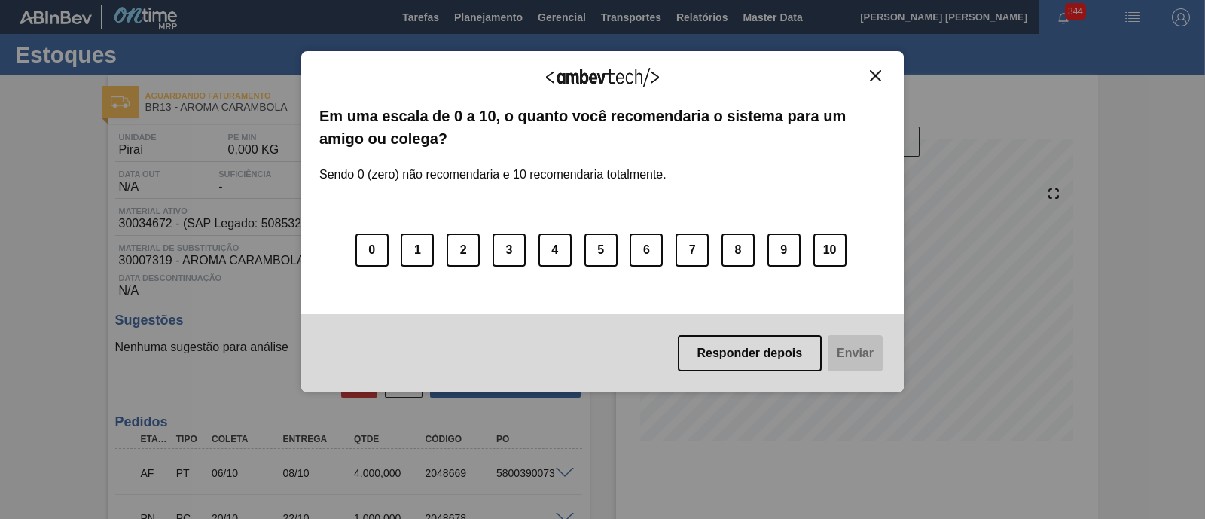
click at [868, 73] on button "Close" at bounding box center [875, 75] width 20 height 13
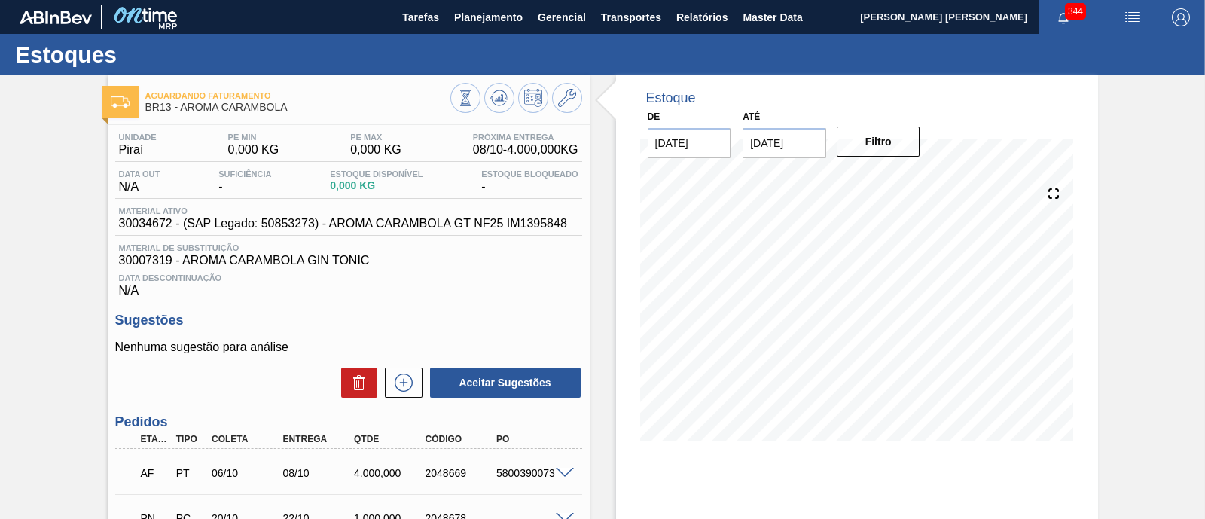
scroll to position [146, 0]
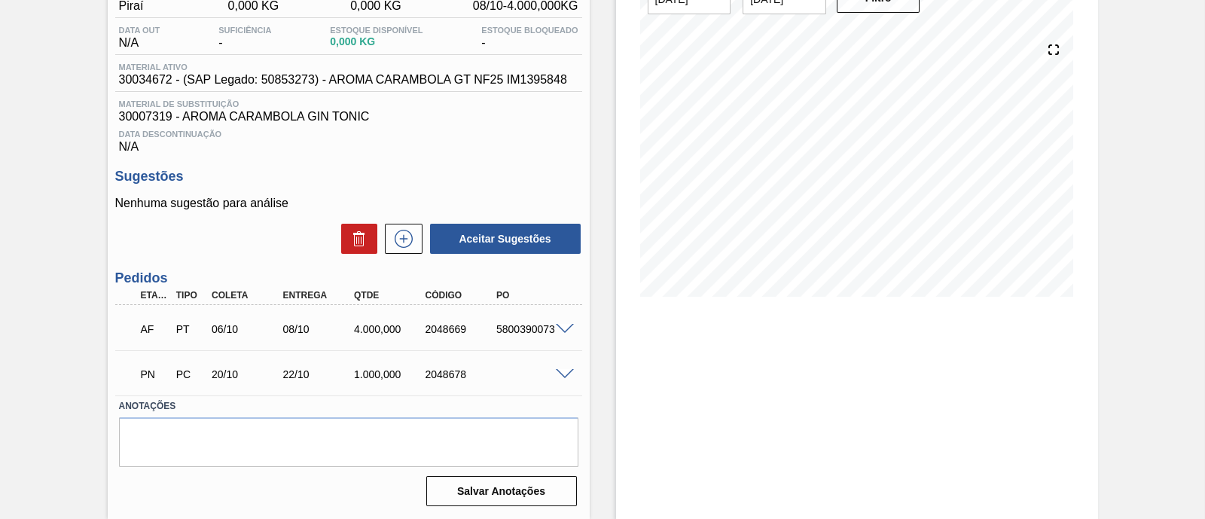
click at [569, 374] on span at bounding box center [565, 374] width 18 height 11
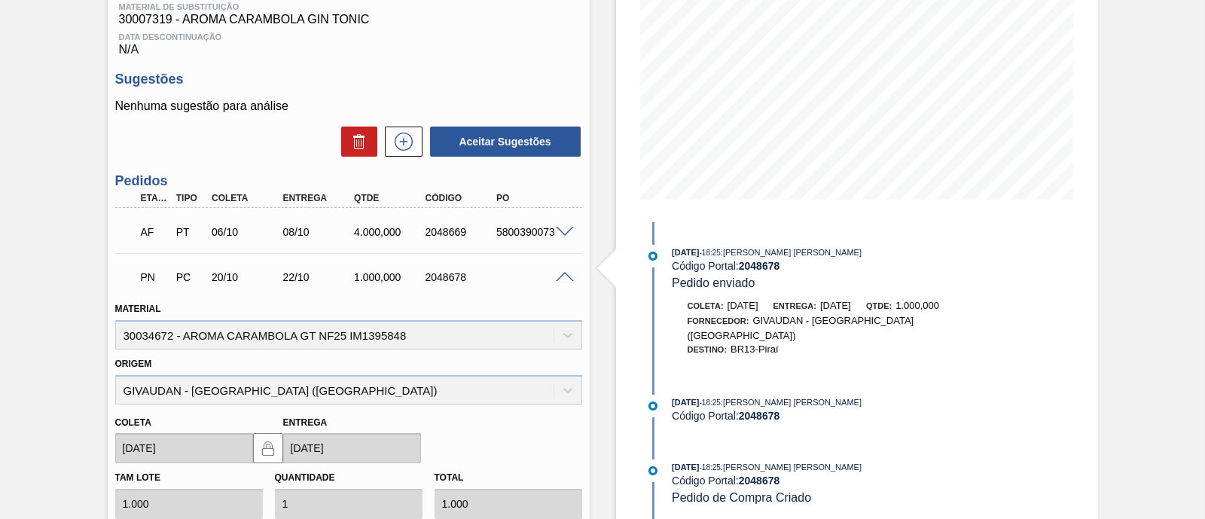
scroll to position [334, 0]
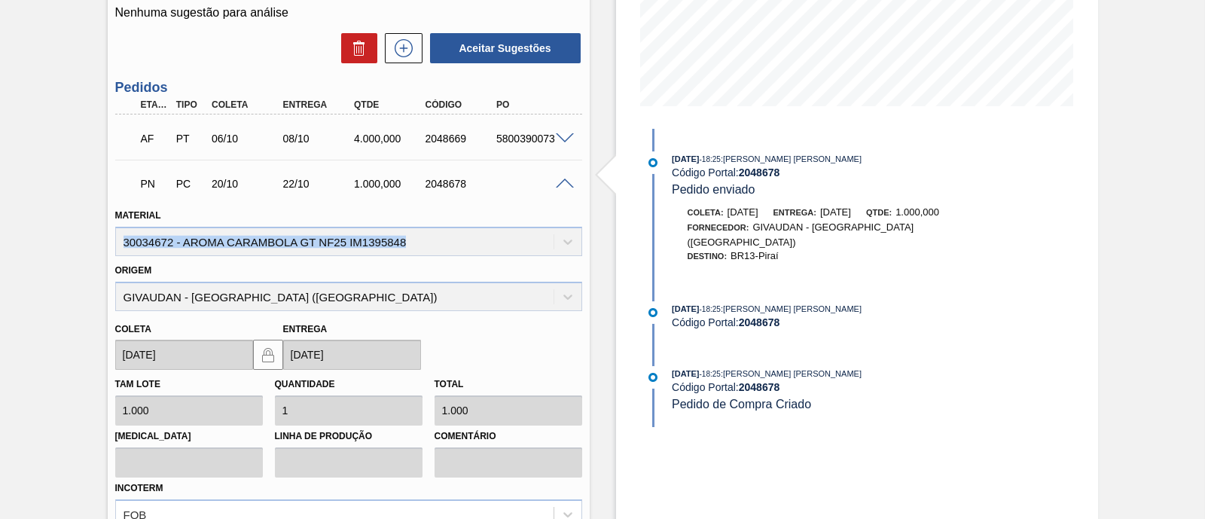
drag, startPoint x: 124, startPoint y: 242, endPoint x: 430, endPoint y: 236, distance: 305.8
click at [430, 236] on div "Material 30034672 - AROMA CARAMBOLA GT NF25 IM1395848" at bounding box center [348, 230] width 467 height 51
copy div "30034672 - AROMA CARAMBOLA GT NF25 IM1395848"
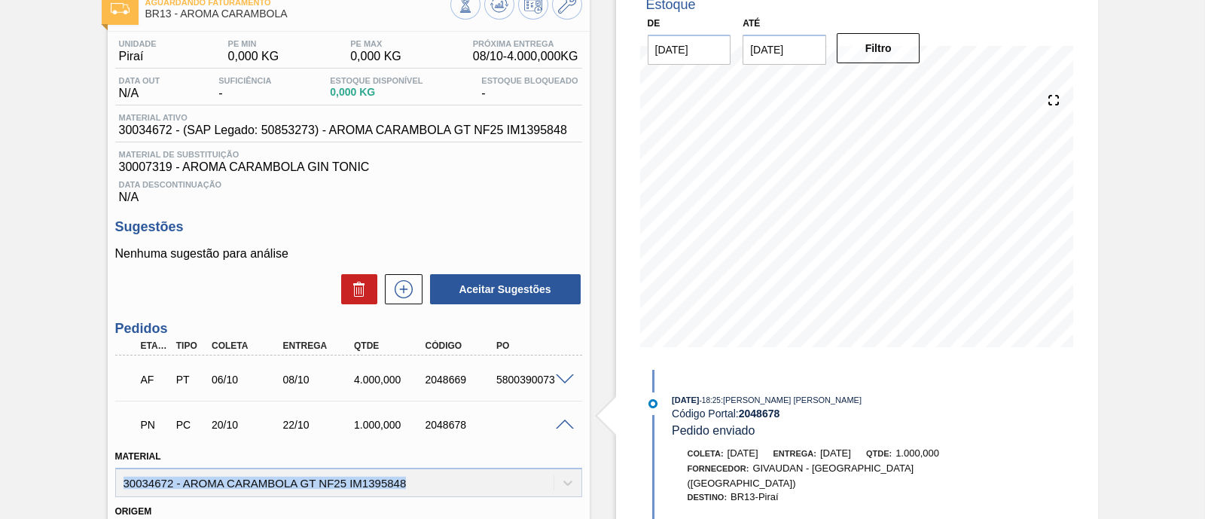
scroll to position [188, 0]
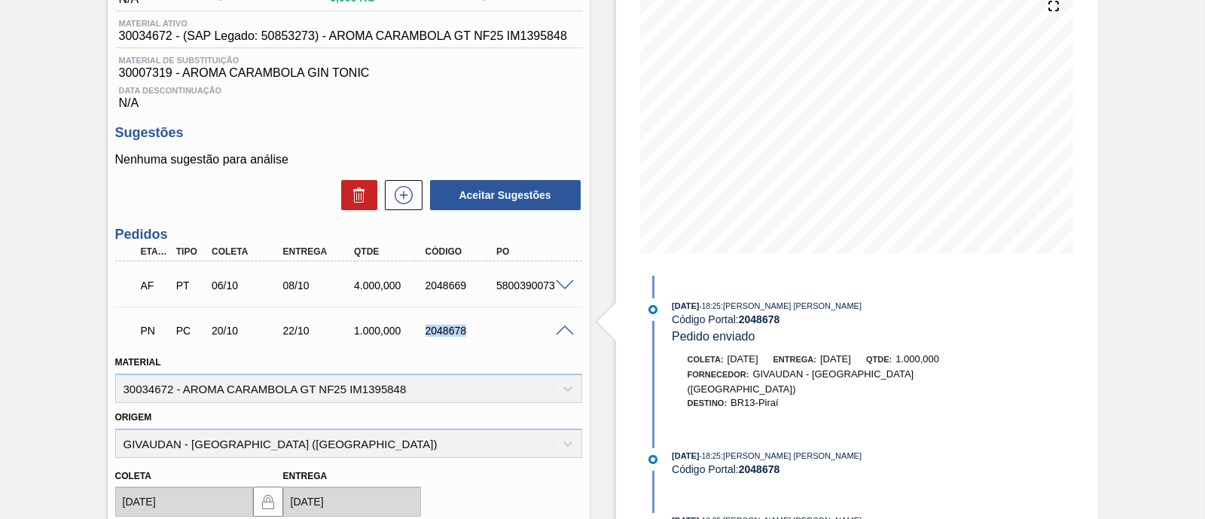
drag, startPoint x: 420, startPoint y: 333, endPoint x: 486, endPoint y: 331, distance: 65.5
click at [486, 331] on div "2048678" at bounding box center [461, 331] width 78 height 12
copy div "2048678"
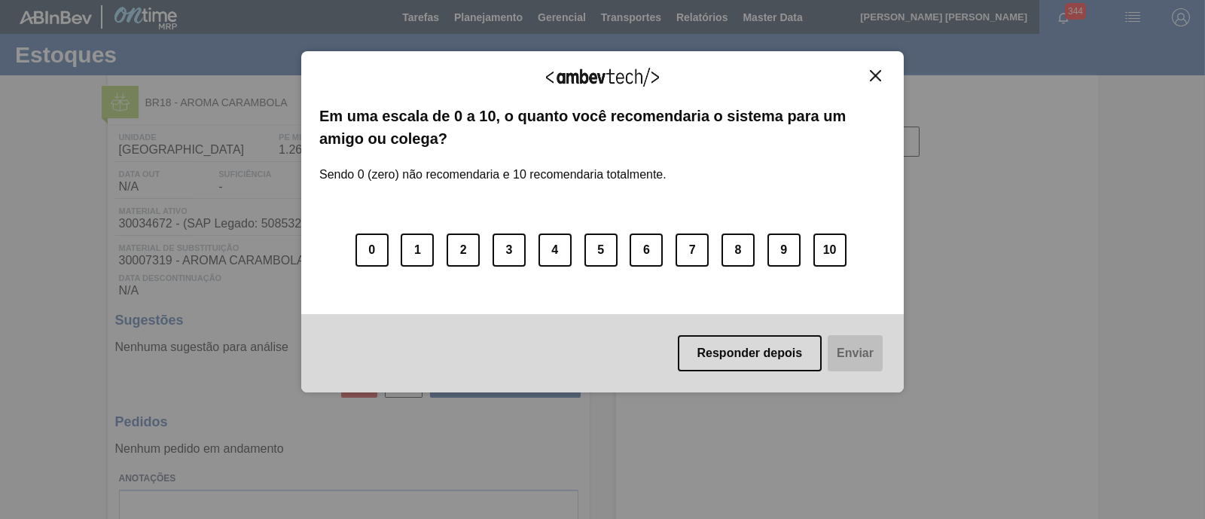
click at [874, 75] on img "Close" at bounding box center [875, 75] width 11 height 11
